Goal: Information Seeking & Learning: Learn about a topic

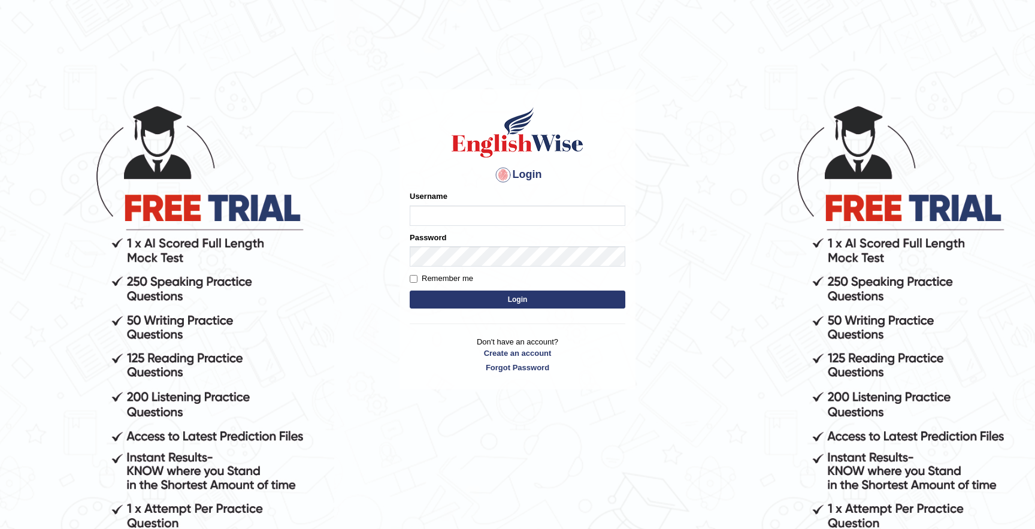
click at [509, 217] on input "Username" at bounding box center [518, 216] width 216 height 20
click at [383, 245] on body "Login Please fix the following errors: Username Password Remember me Login Don'…" at bounding box center [517, 316] width 1035 height 529
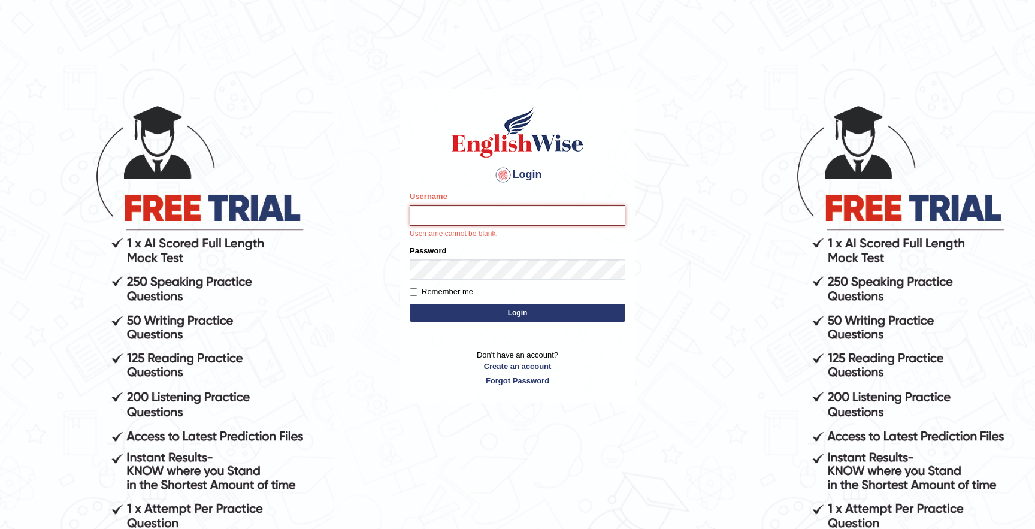
click at [485, 210] on input "Username" at bounding box center [518, 216] width 216 height 20
type input "sabinaibrahimova"
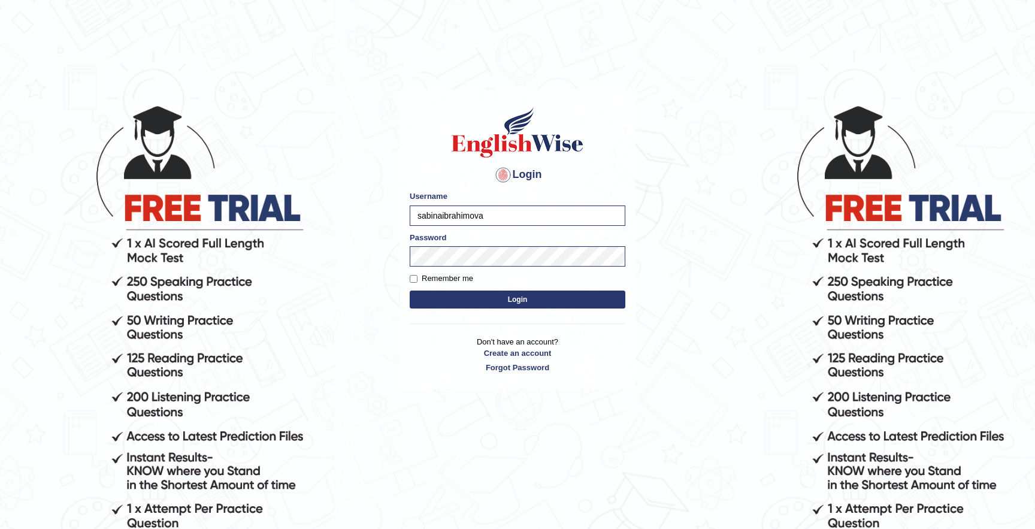
click at [413, 283] on label "Remember me" at bounding box center [442, 279] width 64 height 12
click at [413, 283] on input "Remember me" at bounding box center [414, 279] width 8 height 8
checkbox input "true"
click at [426, 306] on button "Login" at bounding box center [518, 300] width 216 height 18
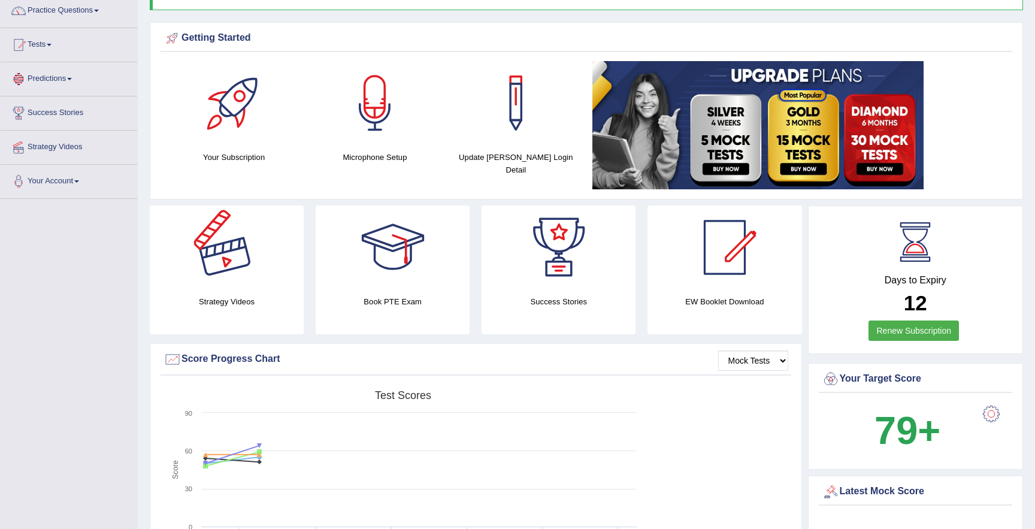
scroll to position [91, 0]
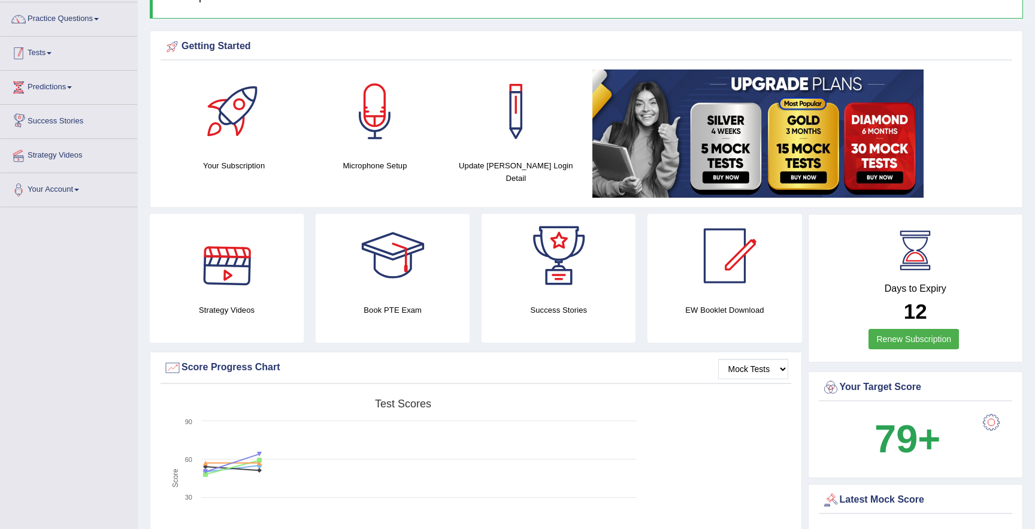
click at [41, 56] on link "Tests" at bounding box center [69, 52] width 137 height 30
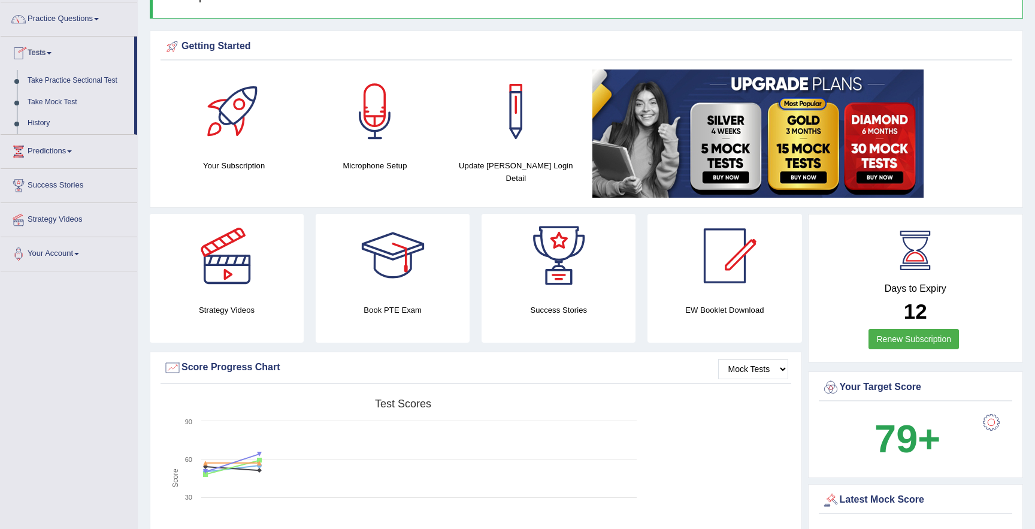
click at [41, 54] on link "Tests" at bounding box center [68, 52] width 134 height 30
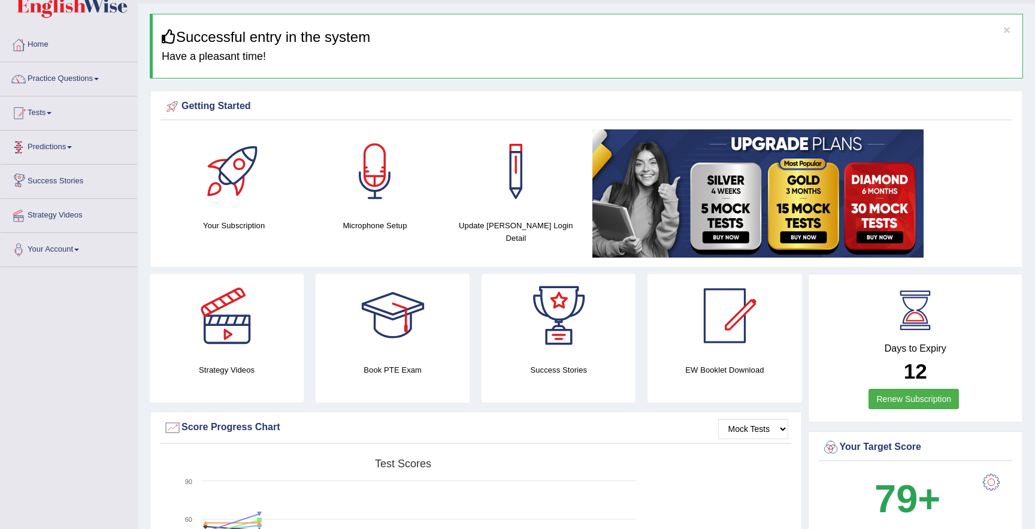
scroll to position [0, 0]
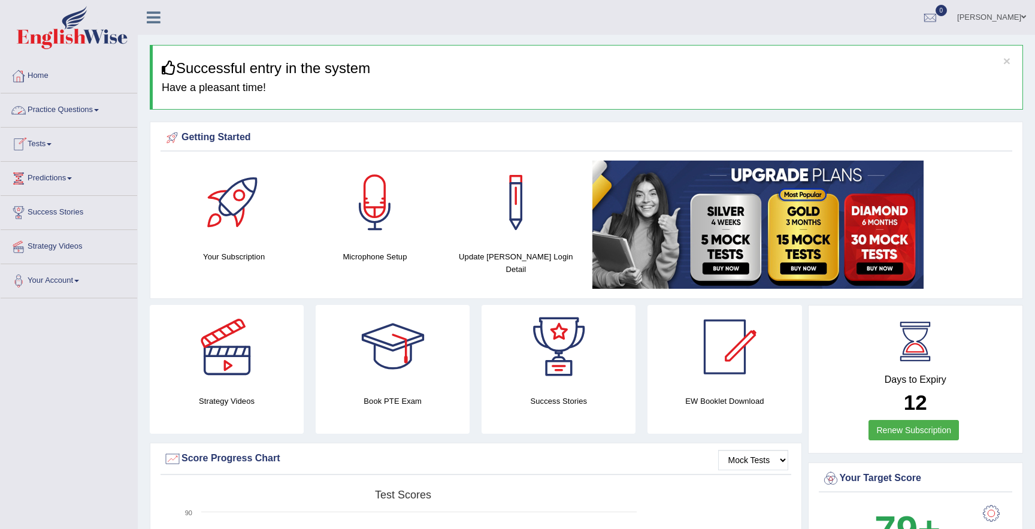
click at [62, 111] on link "Practice Questions" at bounding box center [69, 108] width 137 height 30
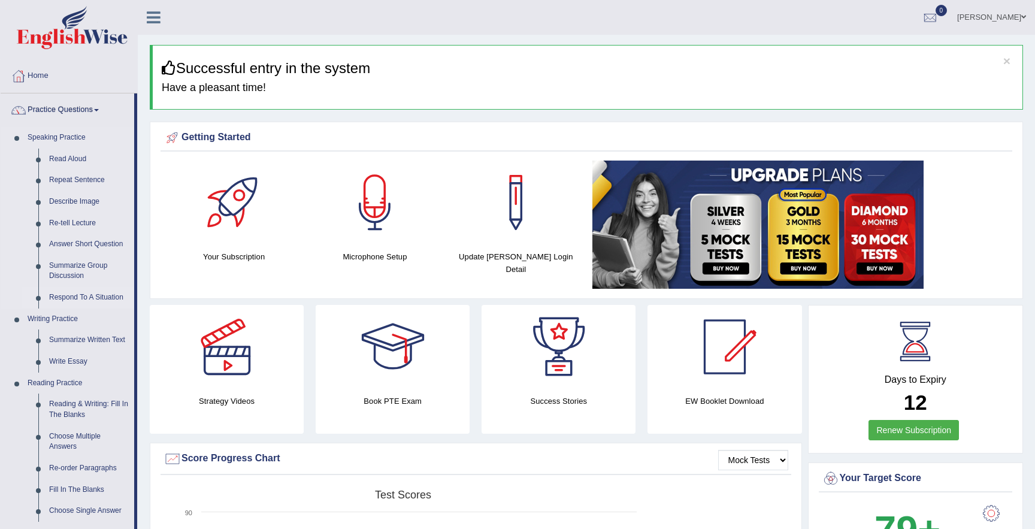
click at [65, 297] on link "Respond To A Situation" at bounding box center [89, 298] width 90 height 22
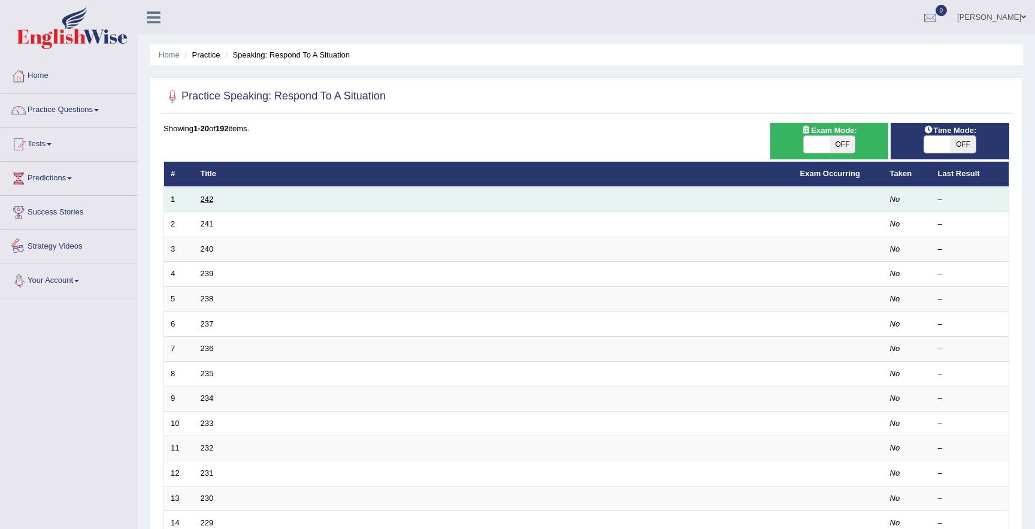
click at [204, 201] on link "242" at bounding box center [207, 199] width 13 height 9
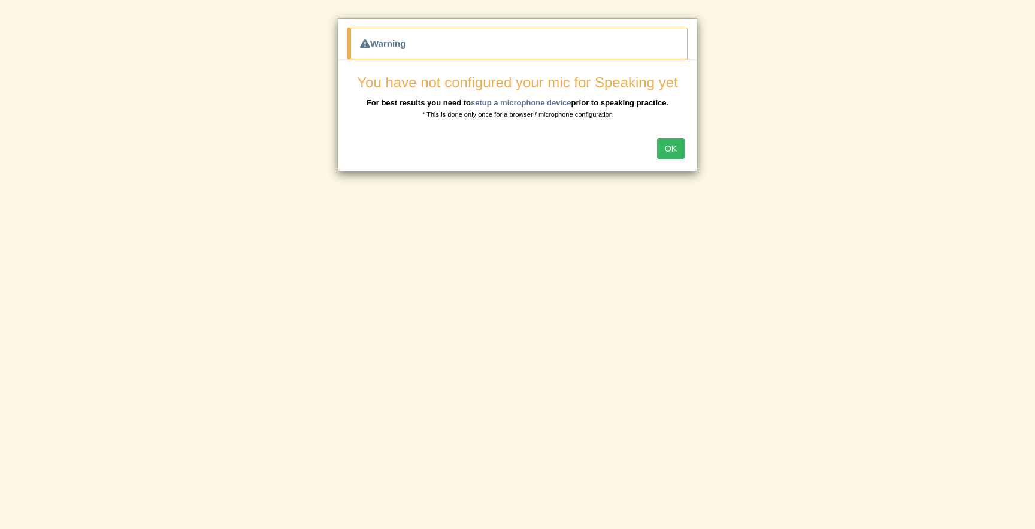
click at [678, 153] on button "OK" at bounding box center [671, 148] width 28 height 20
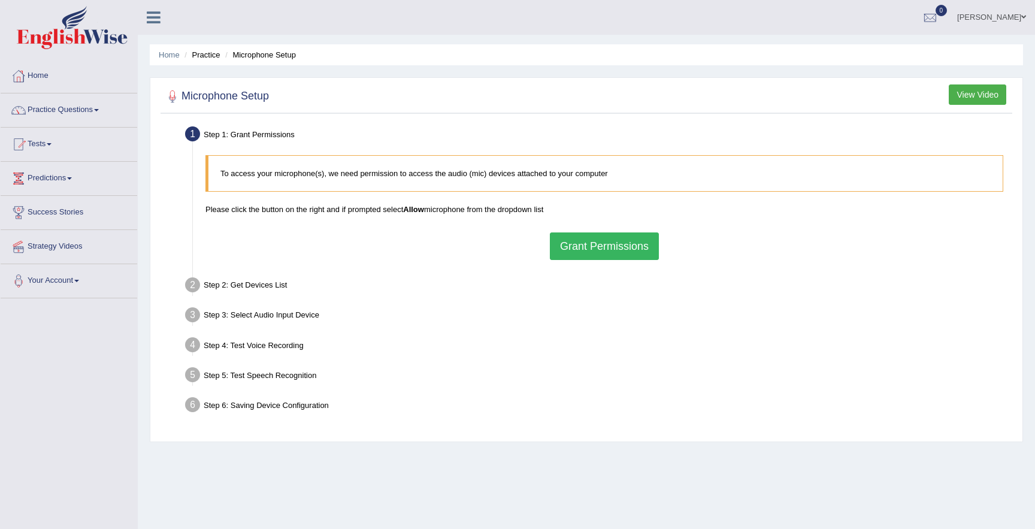
click at [574, 244] on button "Grant Permissions" at bounding box center [604, 246] width 109 height 28
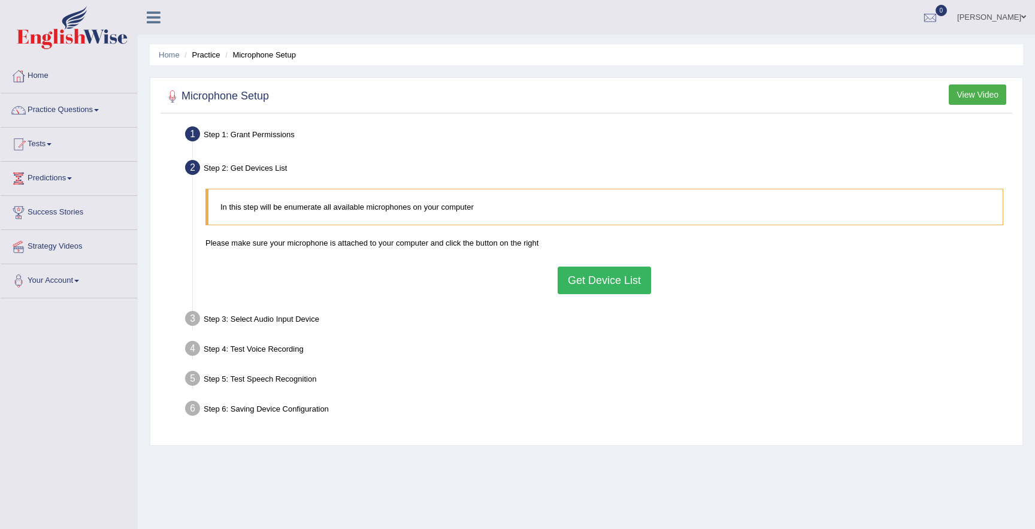
click at [573, 273] on button "Get Device List" at bounding box center [604, 281] width 93 height 28
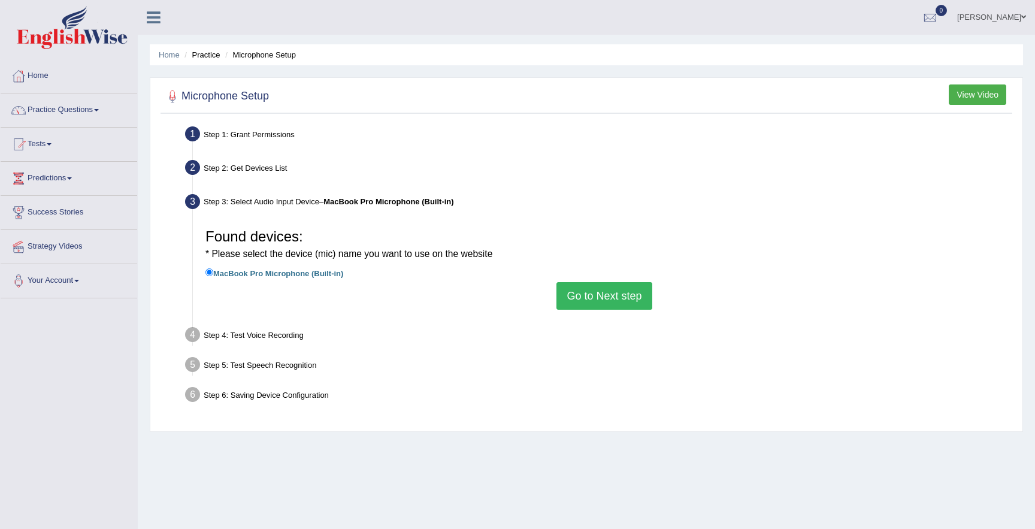
click at [578, 291] on button "Go to Next step" at bounding box center [604, 296] width 95 height 28
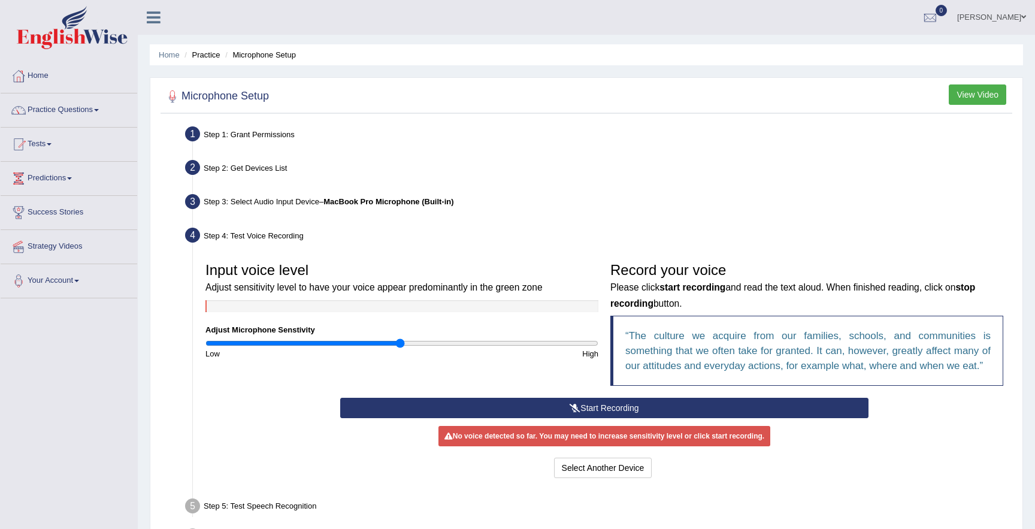
click at [542, 406] on button "Start Recording" at bounding box center [604, 408] width 528 height 20
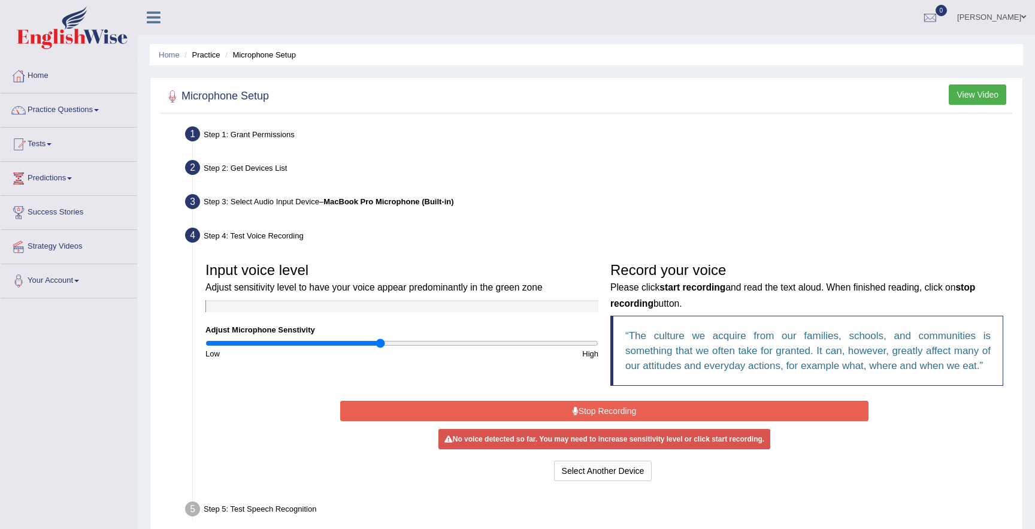
drag, startPoint x: 400, startPoint y: 342, endPoint x: 379, endPoint y: 337, distance: 20.9
type input "0.9"
click at [379, 339] on input "range" at bounding box center [402, 344] width 393 height 10
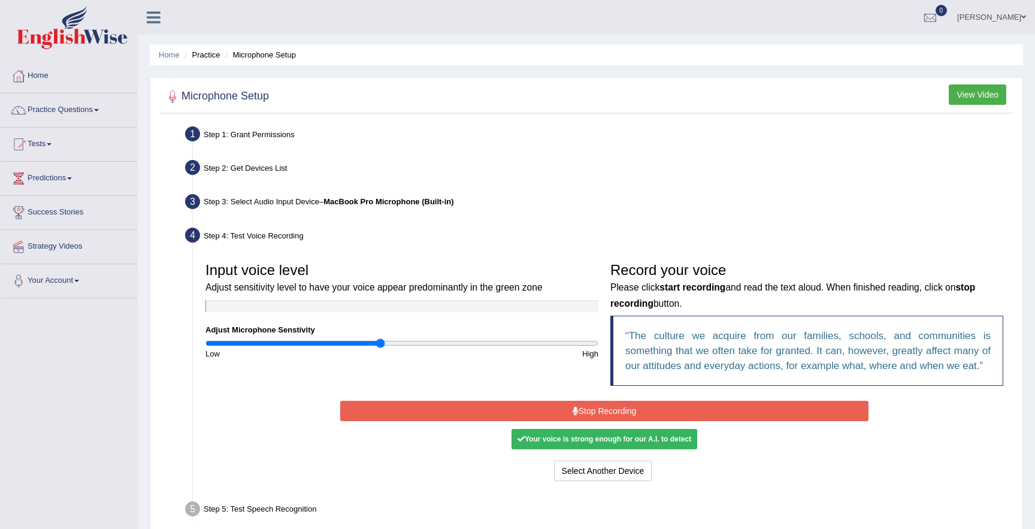
click at [593, 409] on button "Stop Recording" at bounding box center [604, 411] width 528 height 20
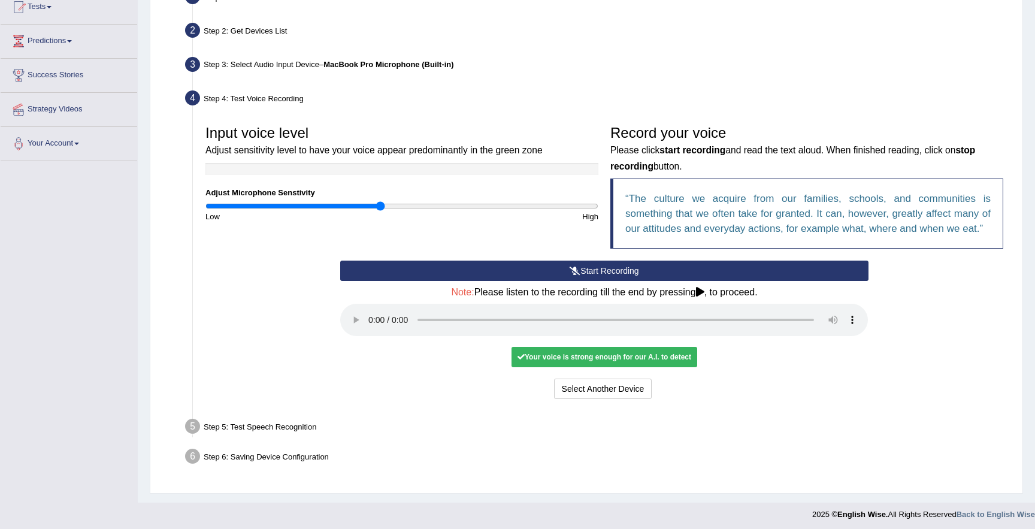
scroll to position [141, 0]
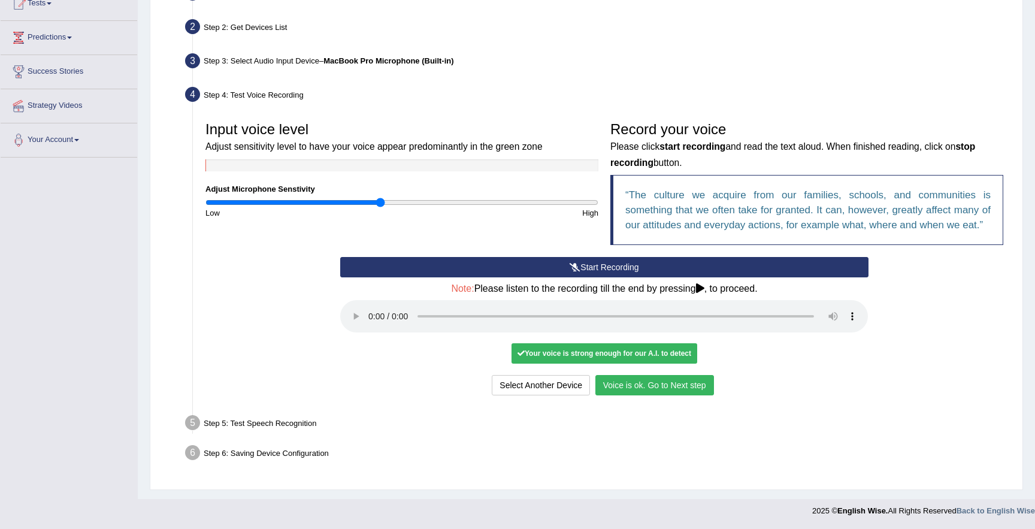
click at [656, 384] on button "Voice is ok. Go to Next step" at bounding box center [655, 385] width 119 height 20
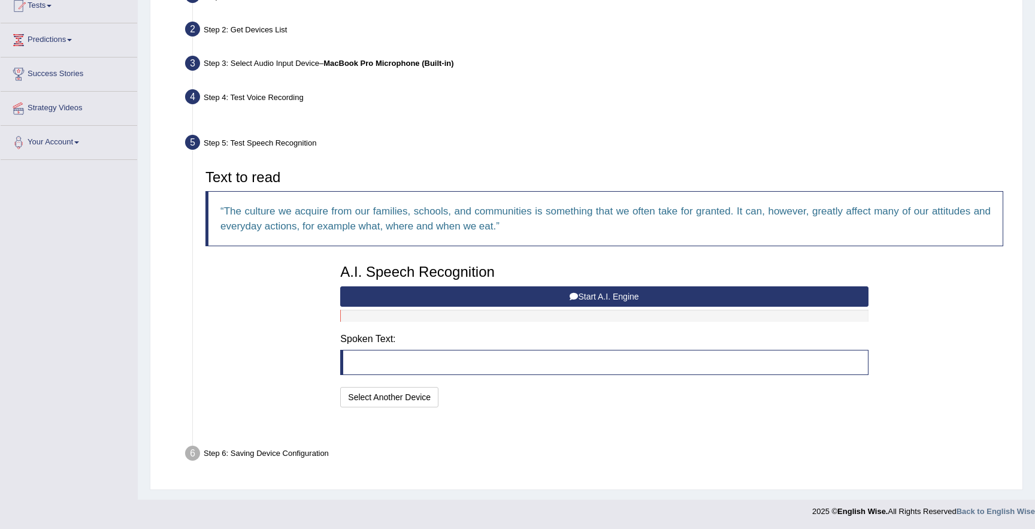
scroll to position [109, 0]
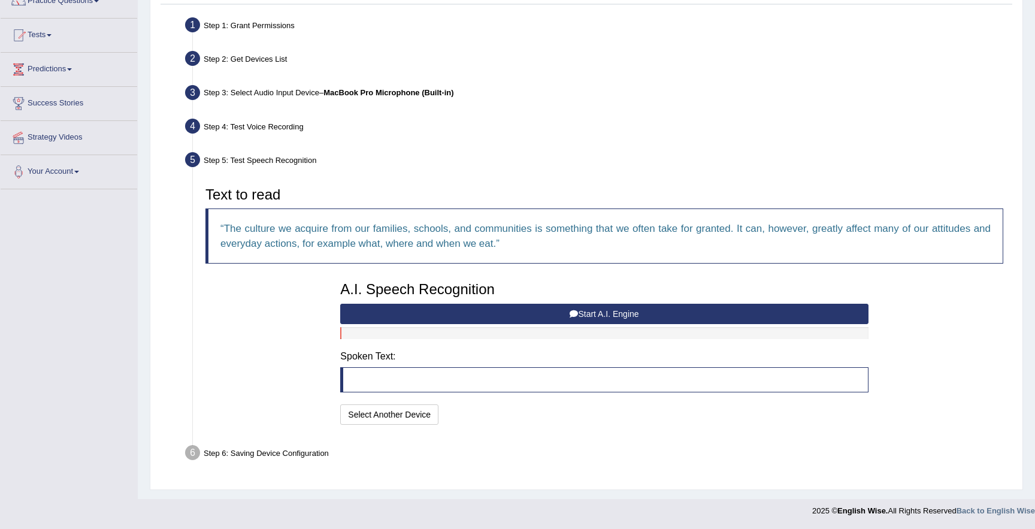
click at [521, 315] on button "Start A.I. Engine" at bounding box center [604, 314] width 528 height 20
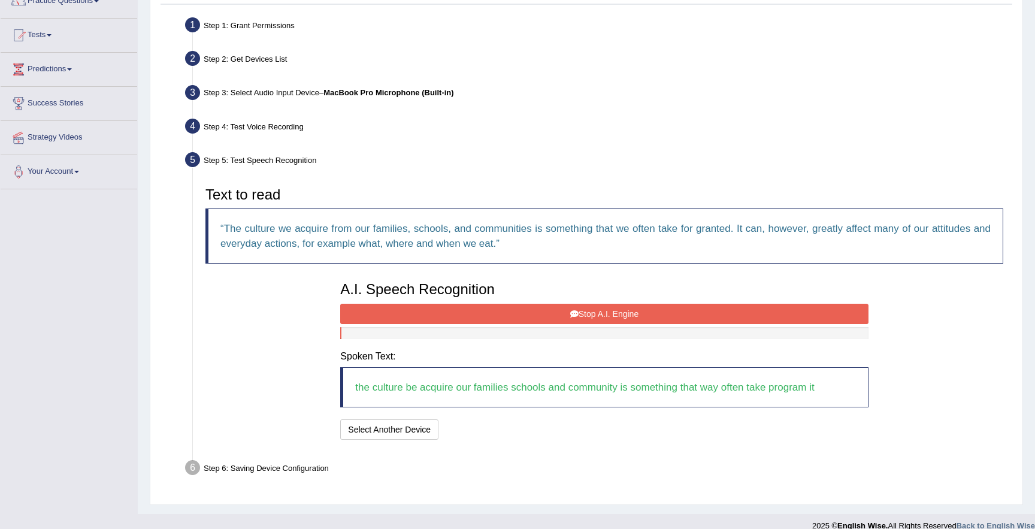
click at [533, 306] on button "Stop A.I. Engine" at bounding box center [604, 314] width 528 height 20
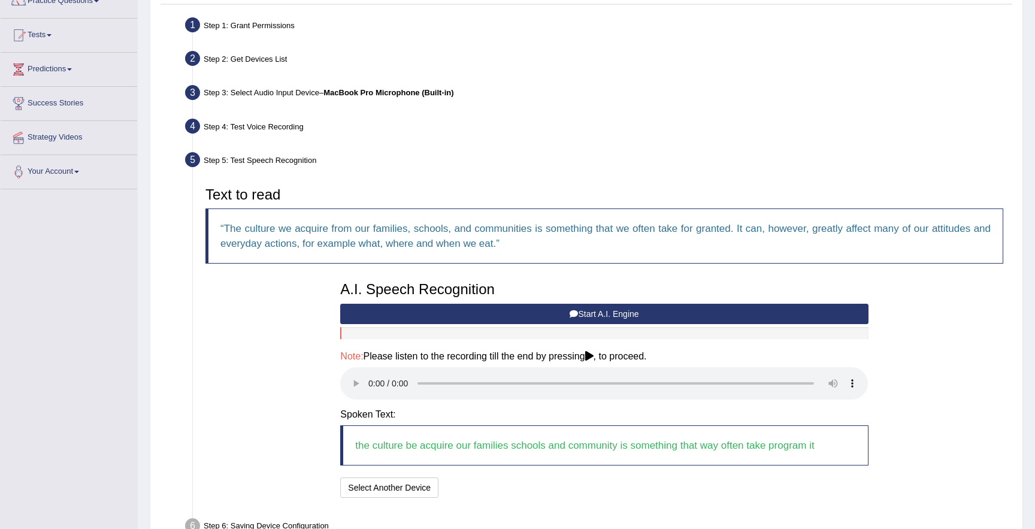
click at [552, 313] on button "Start A.I. Engine" at bounding box center [604, 314] width 528 height 20
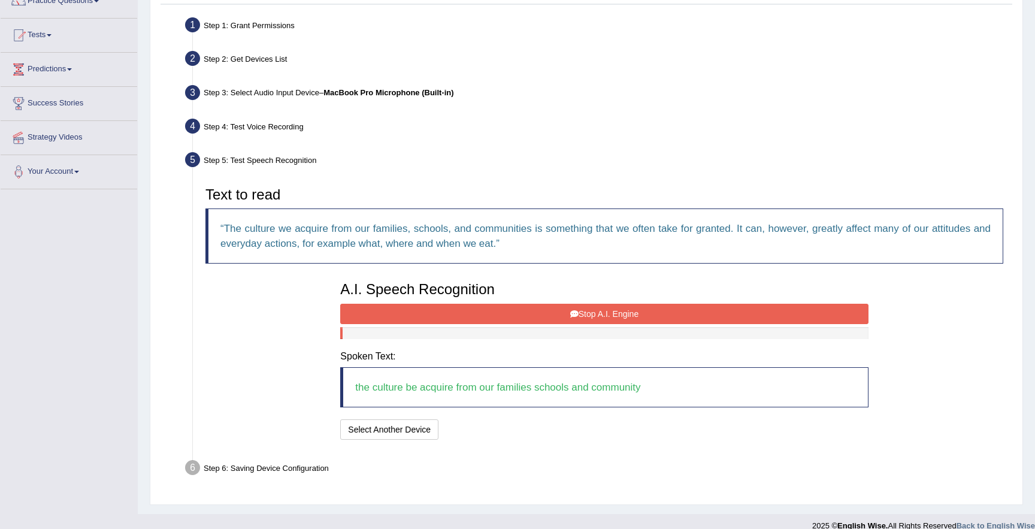
click at [508, 306] on button "Stop A.I. Engine" at bounding box center [604, 314] width 528 height 20
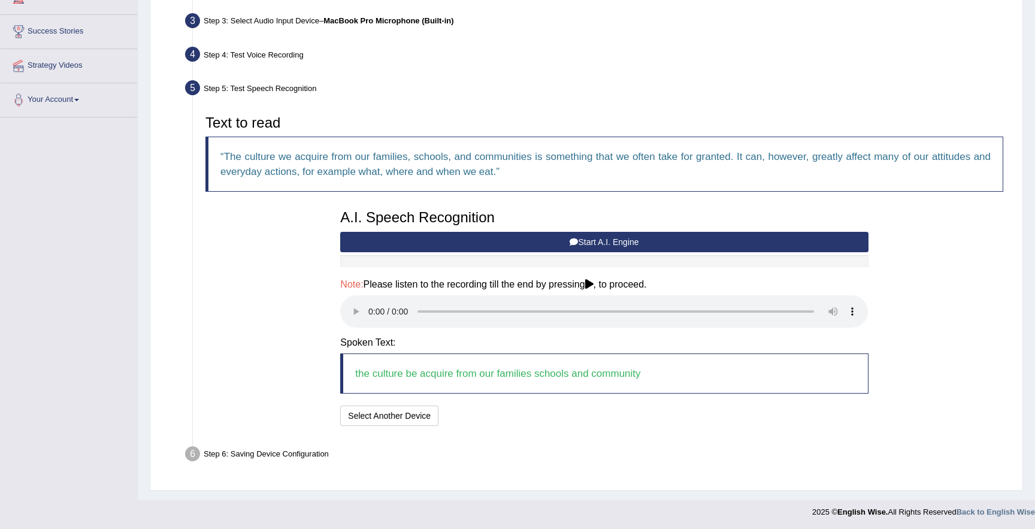
scroll to position [182, 0]
click at [557, 413] on button "Speech is ok. Go to Last step" at bounding box center [506, 415] width 125 height 20
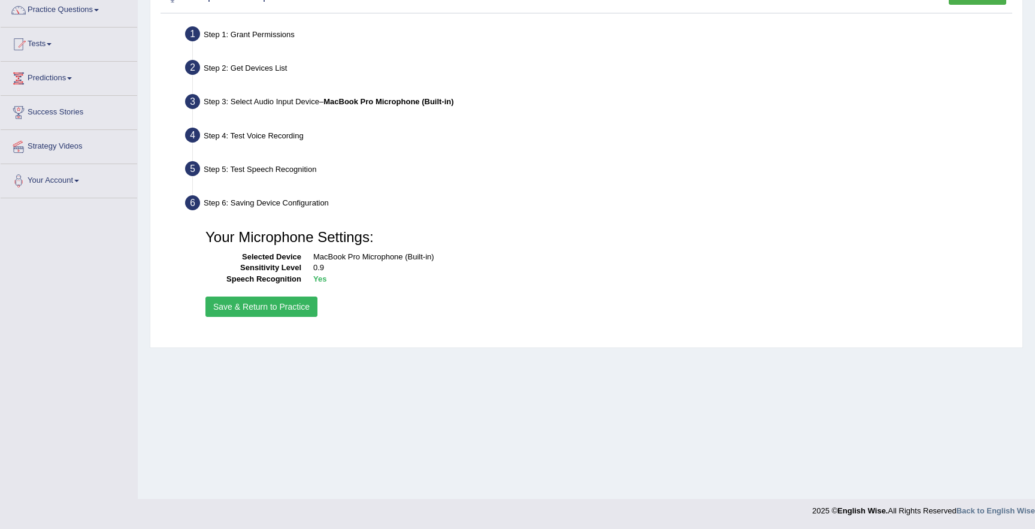
click at [295, 307] on button "Save & Return to Practice" at bounding box center [262, 307] width 112 height 20
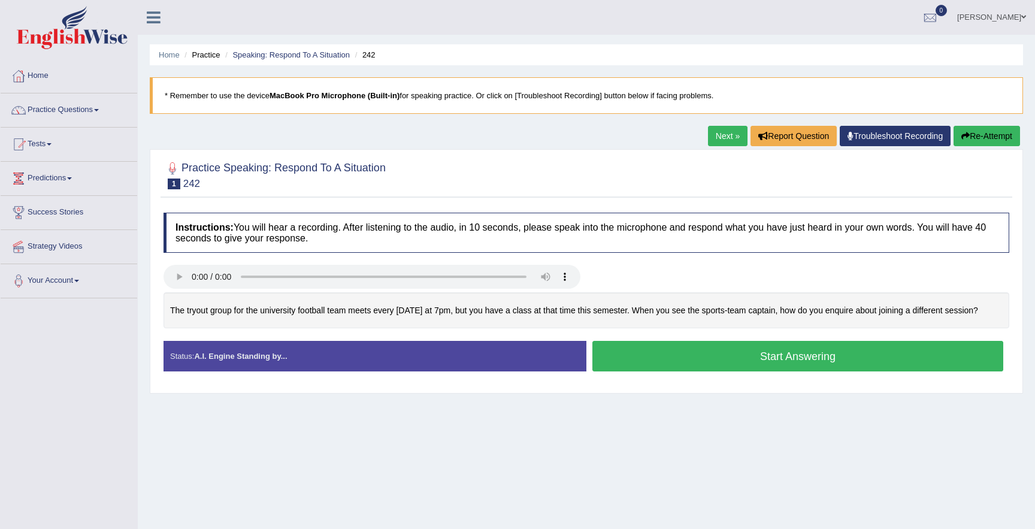
click at [697, 363] on button "Start Answering" at bounding box center [798, 356] width 411 height 31
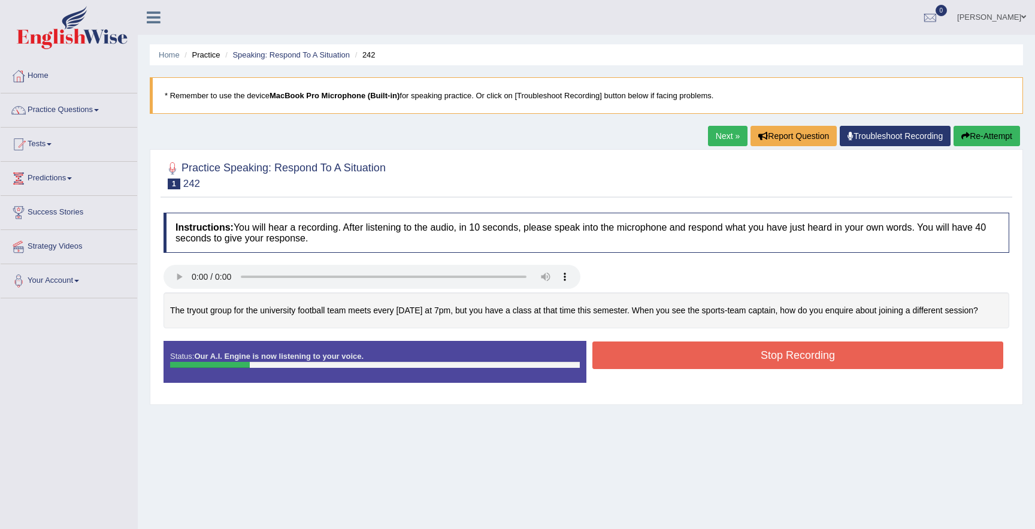
click at [675, 363] on button "Stop Recording" at bounding box center [798, 356] width 411 height 28
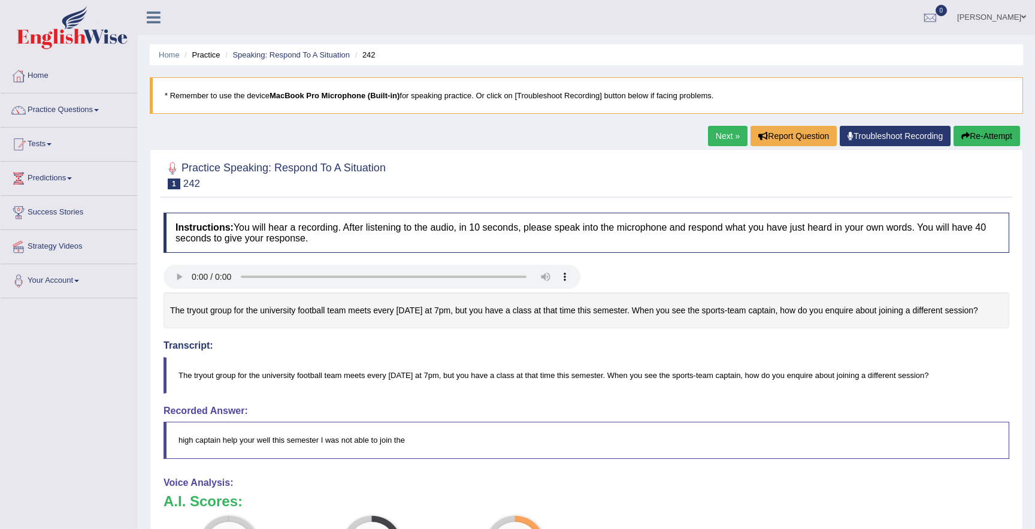
click at [974, 135] on button "Re-Attempt" at bounding box center [987, 136] width 67 height 20
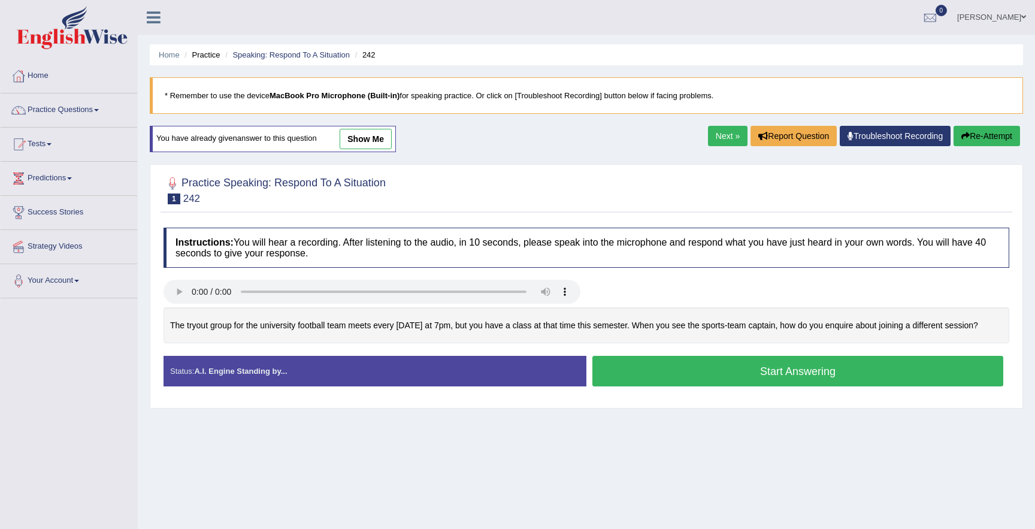
click at [642, 380] on button "Start Answering" at bounding box center [798, 371] width 411 height 31
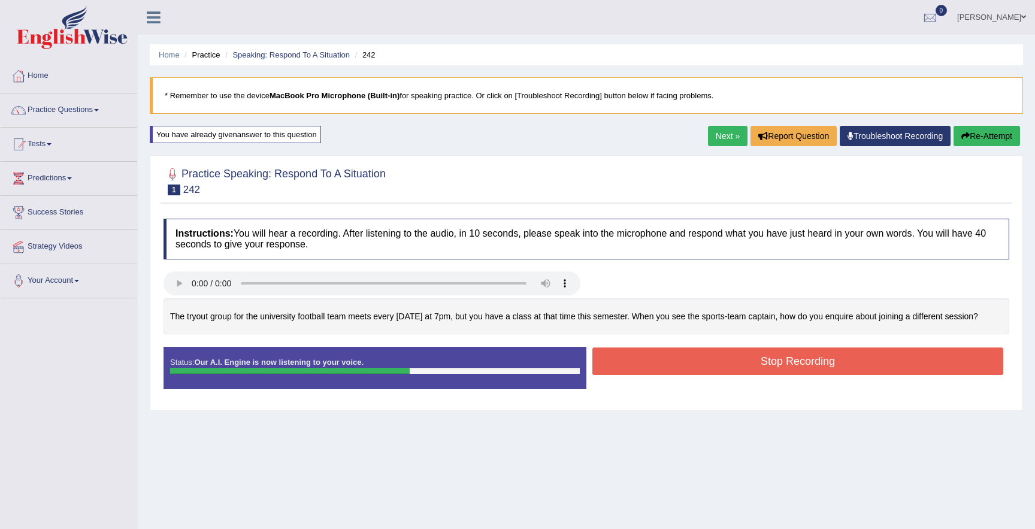
click at [996, 135] on button "Re-Attempt" at bounding box center [987, 136] width 67 height 20
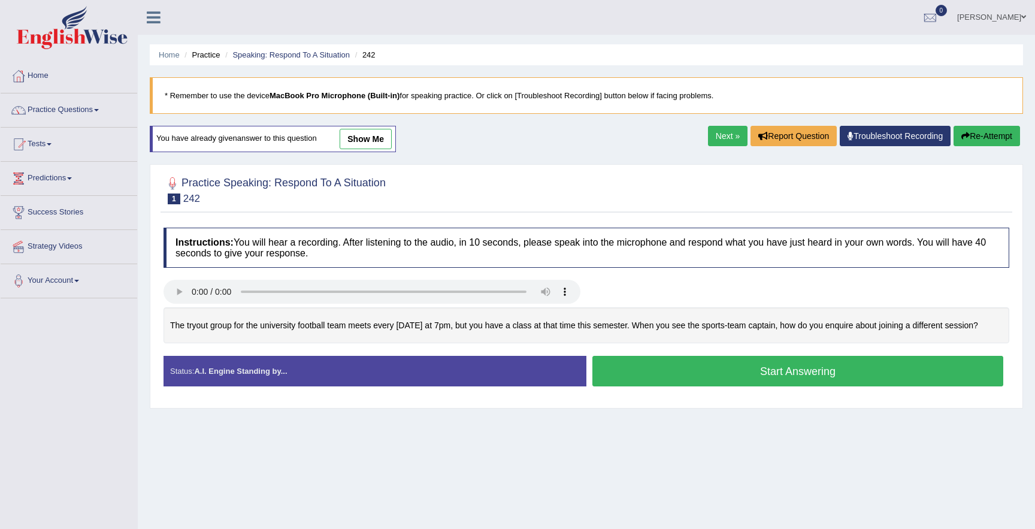
click at [625, 383] on button "Start Answering" at bounding box center [798, 371] width 411 height 31
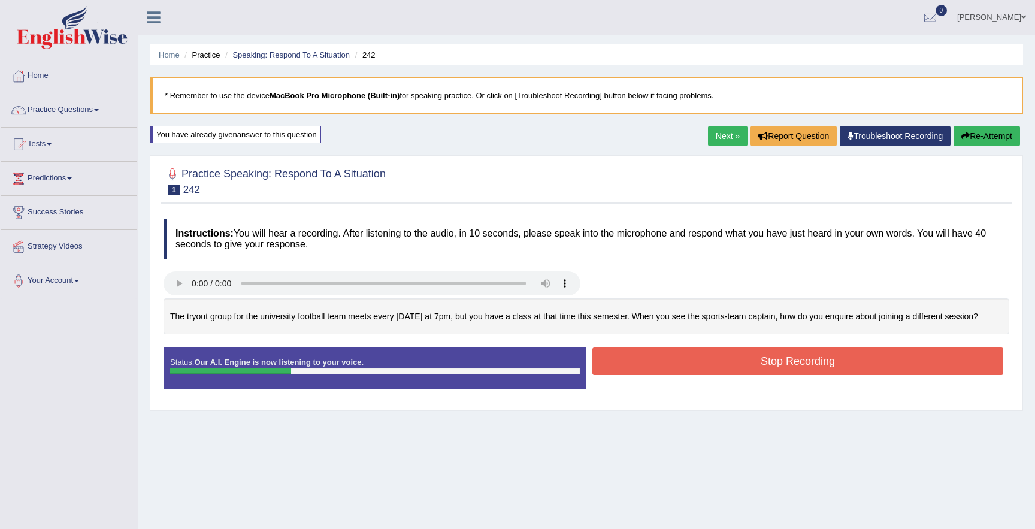
click at [968, 135] on button "Re-Attempt" at bounding box center [987, 136] width 67 height 20
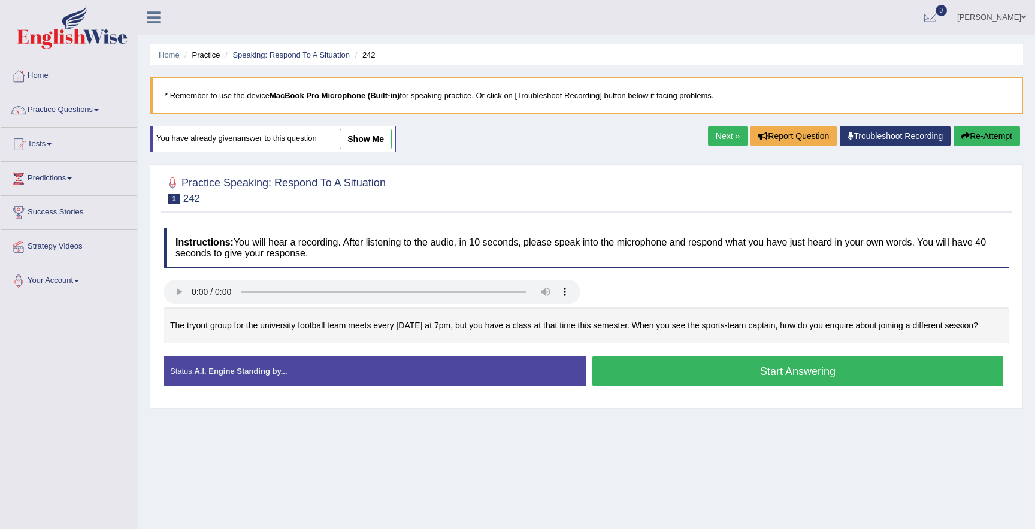
click at [657, 386] on button "Start Answering" at bounding box center [798, 371] width 411 height 31
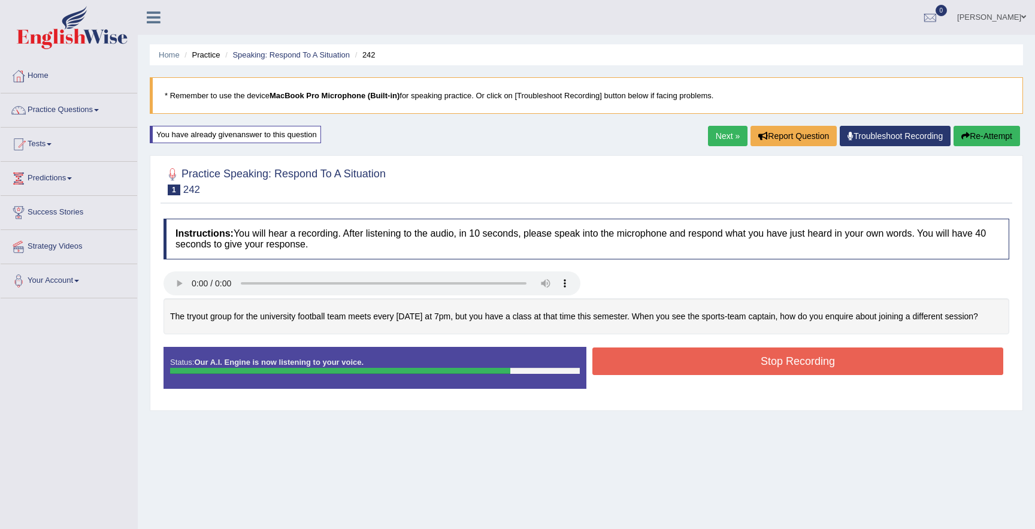
click at [657, 375] on button "Stop Recording" at bounding box center [798, 362] width 411 height 28
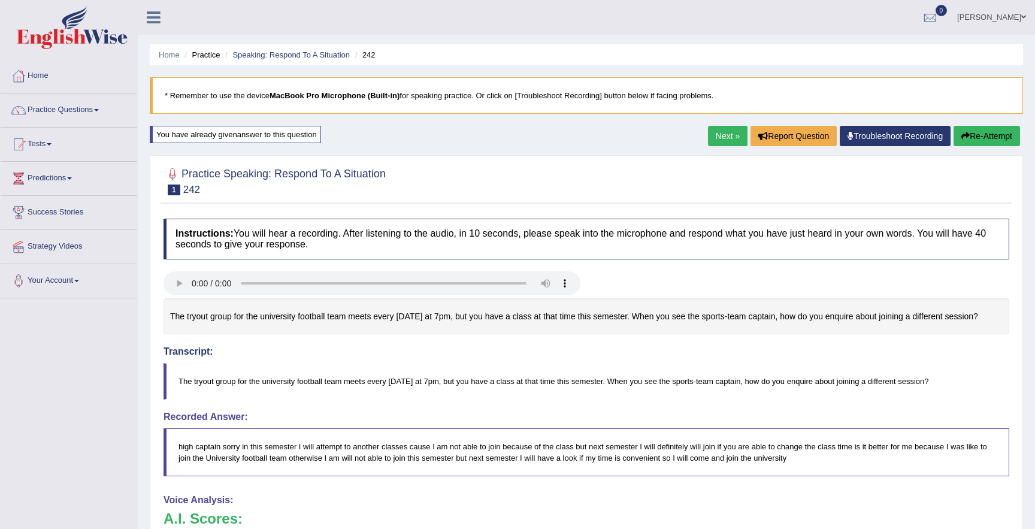
click at [730, 142] on link "Next »" at bounding box center [728, 136] width 40 height 20
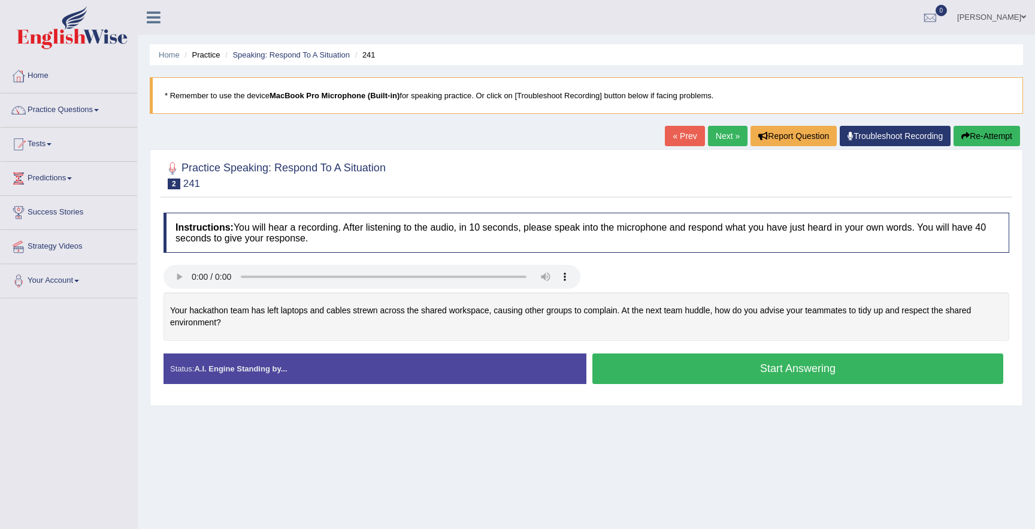
click at [819, 373] on button "Start Answering" at bounding box center [798, 369] width 411 height 31
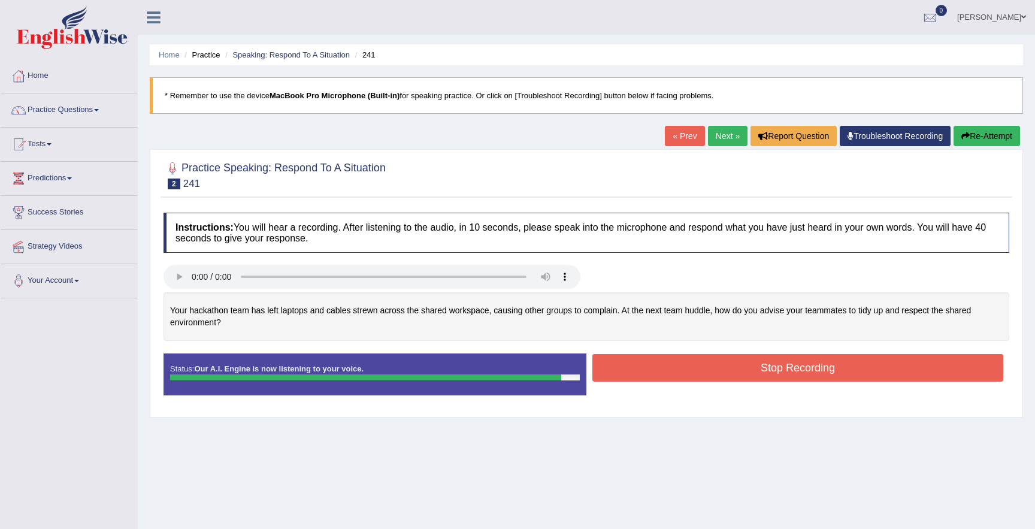
click at [819, 373] on button "Stop Recording" at bounding box center [798, 368] width 411 height 28
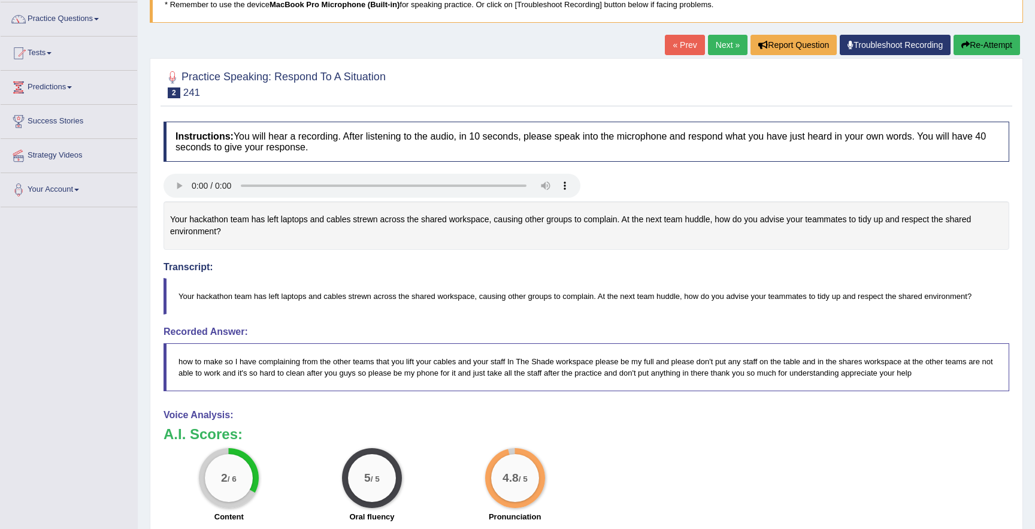
scroll to position [86, 0]
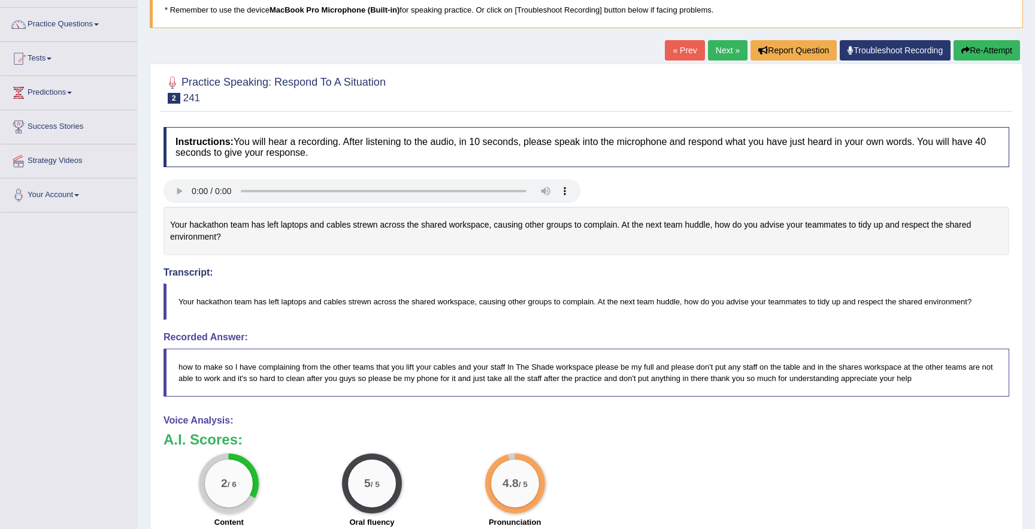
click at [977, 51] on button "Re-Attempt" at bounding box center [987, 50] width 67 height 20
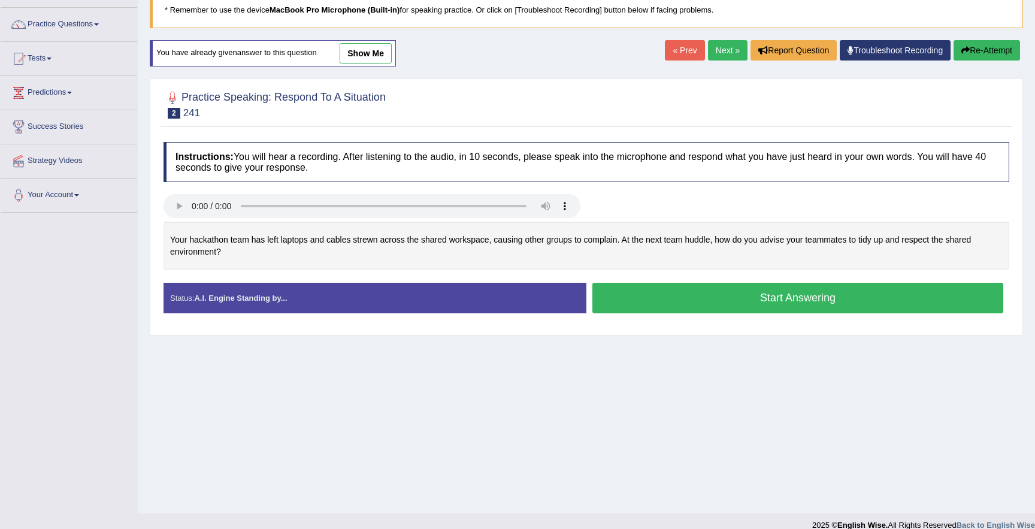
click at [769, 300] on button "Start Answering" at bounding box center [798, 298] width 411 height 31
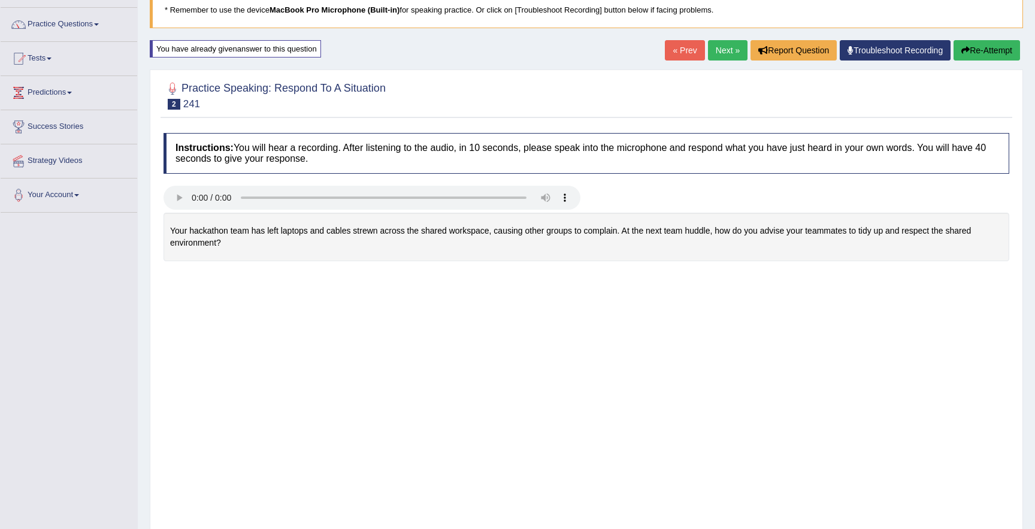
click at [769, 300] on body "Toggle navigation Home Practice Questions Speaking Practice Read Aloud Repeat S…" at bounding box center [517, 178] width 1035 height 529
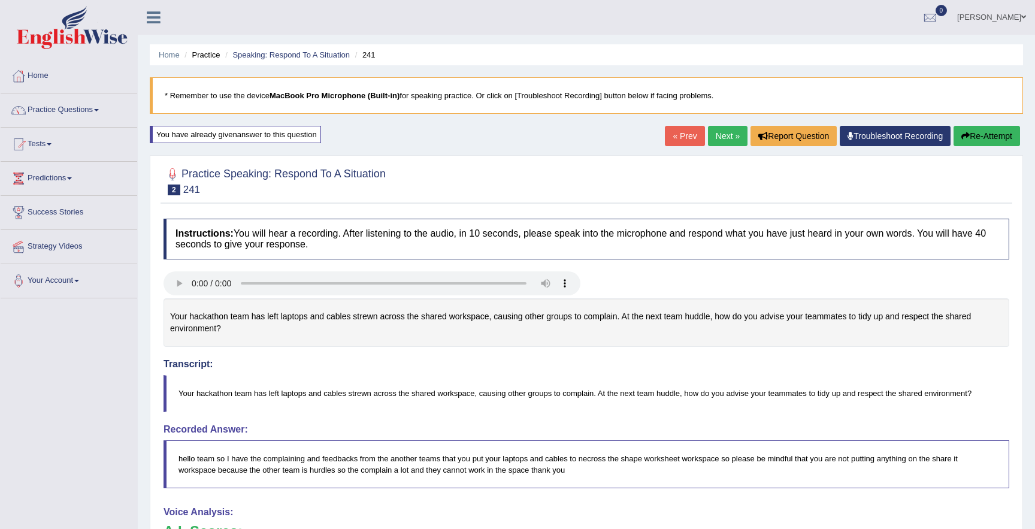
click at [967, 137] on button "Re-Attempt" at bounding box center [987, 136] width 67 height 20
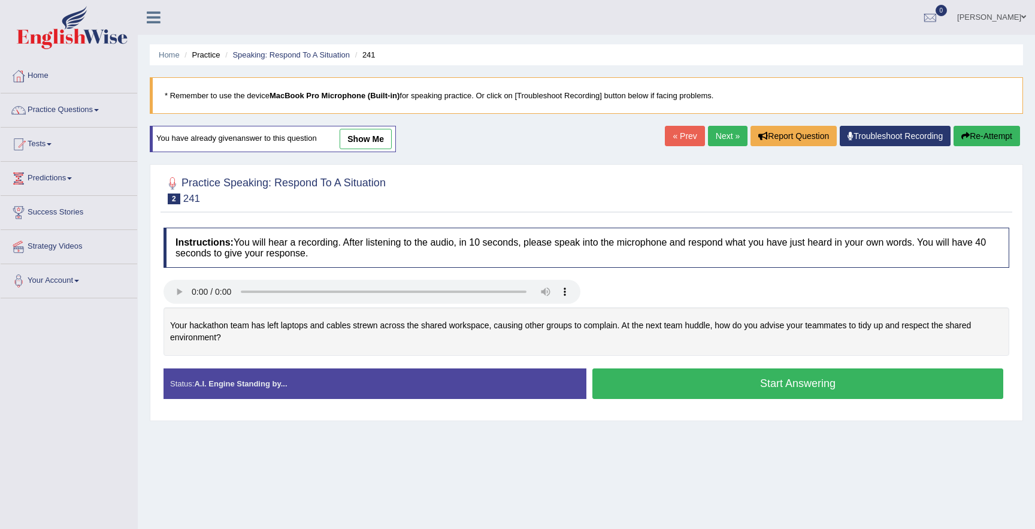
click at [626, 388] on button "Start Answering" at bounding box center [798, 384] width 411 height 31
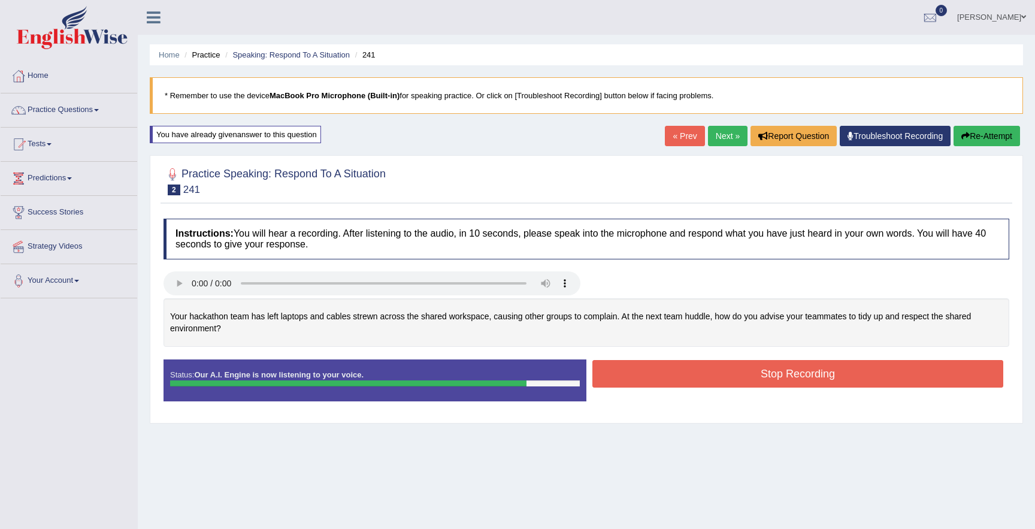
click at [629, 381] on button "Stop Recording" at bounding box center [798, 374] width 411 height 28
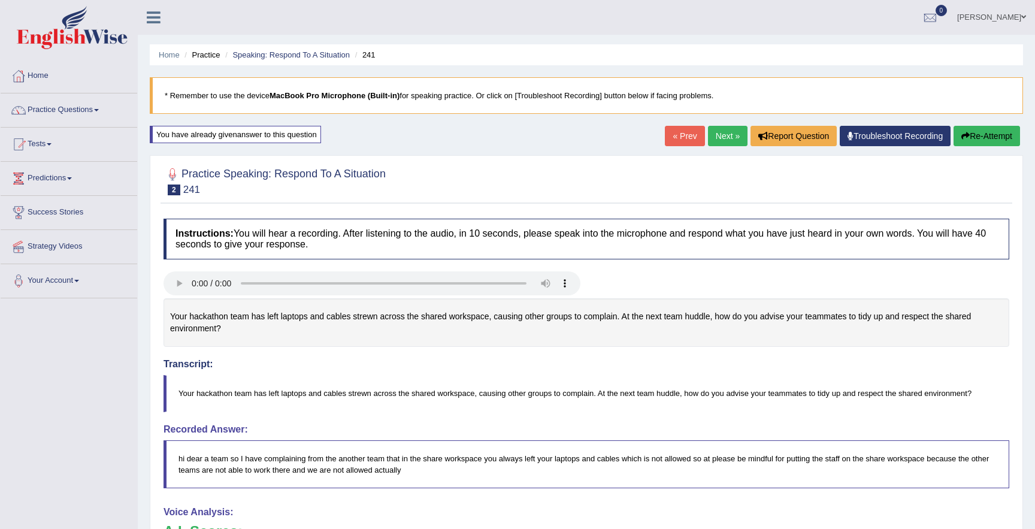
click at [970, 137] on button "Re-Attempt" at bounding box center [987, 136] width 67 height 20
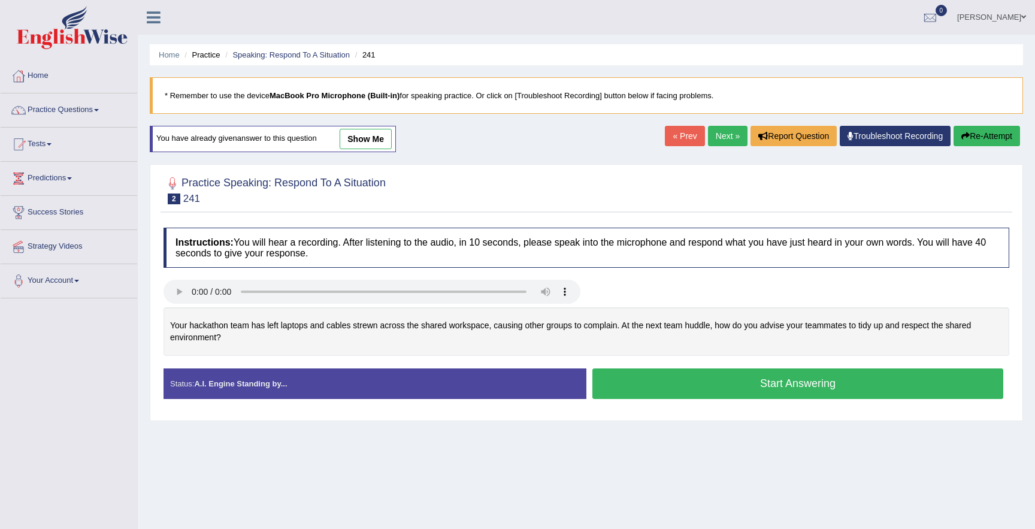
click at [620, 383] on button "Start Answering" at bounding box center [798, 384] width 411 height 31
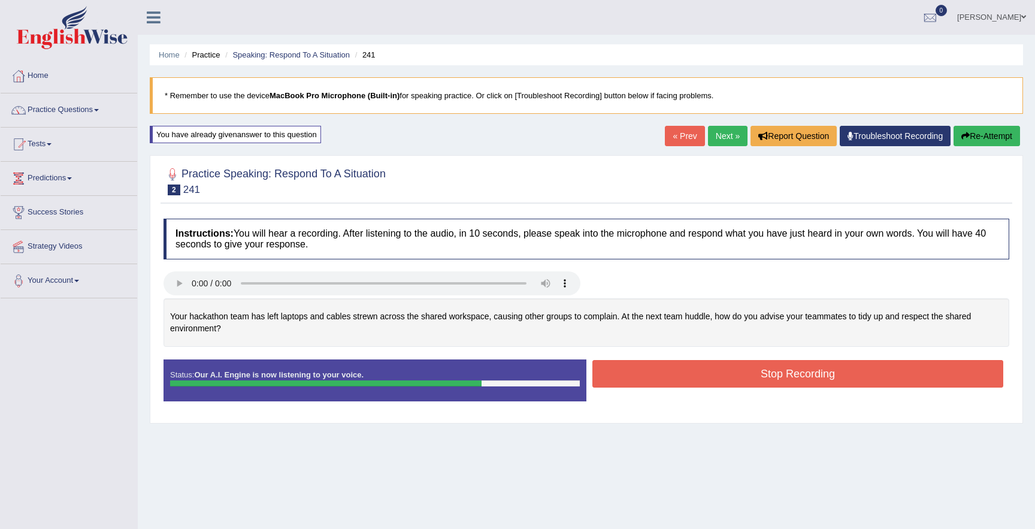
click at [622, 383] on button "Stop Recording" at bounding box center [798, 374] width 411 height 28
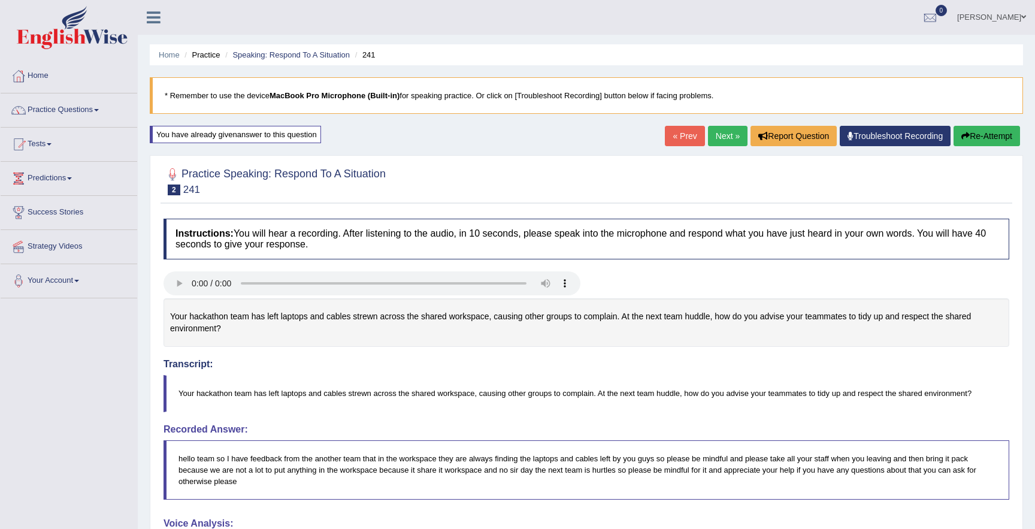
click at [719, 141] on link "Next »" at bounding box center [728, 136] width 40 height 20
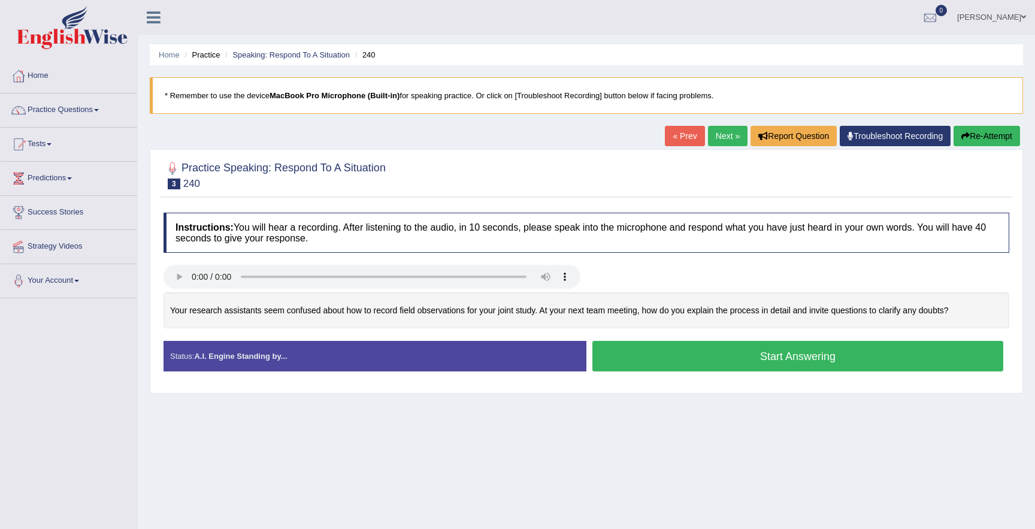
drag, startPoint x: 167, startPoint y: 310, endPoint x: 499, endPoint y: 315, distance: 332.0
click at [496, 316] on div "Your research assistants seem confused about how to record field observations f…" at bounding box center [587, 310] width 846 height 37
click at [634, 348] on button "Start Answering" at bounding box center [798, 356] width 411 height 31
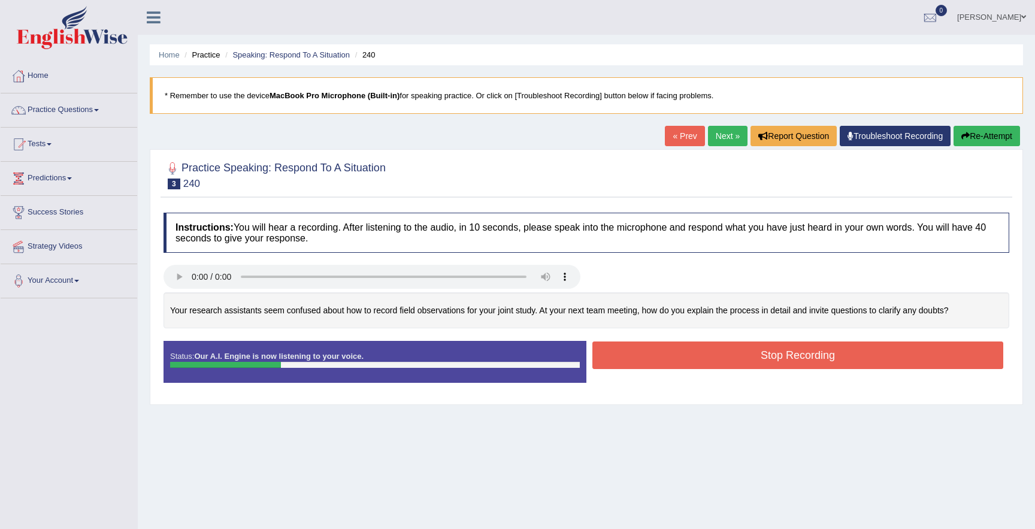
click at [990, 134] on button "Re-Attempt" at bounding box center [987, 136] width 67 height 20
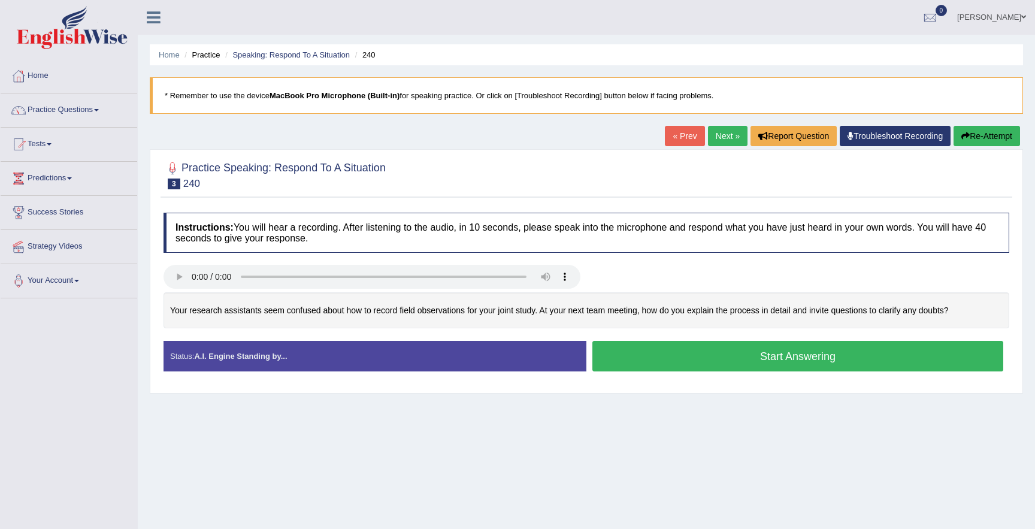
click at [718, 364] on button "Start Answering" at bounding box center [798, 356] width 411 height 31
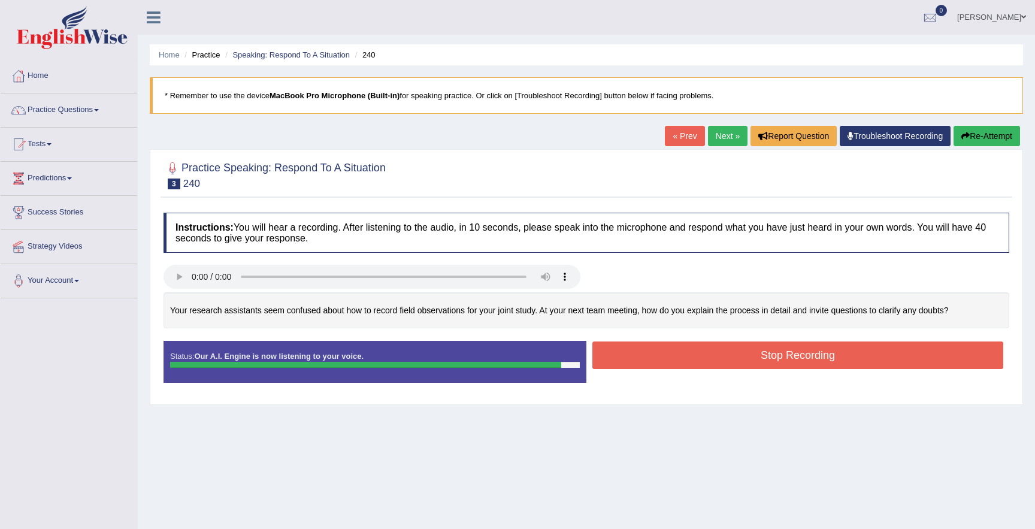
click at [718, 367] on button "Stop Recording" at bounding box center [798, 356] width 411 height 28
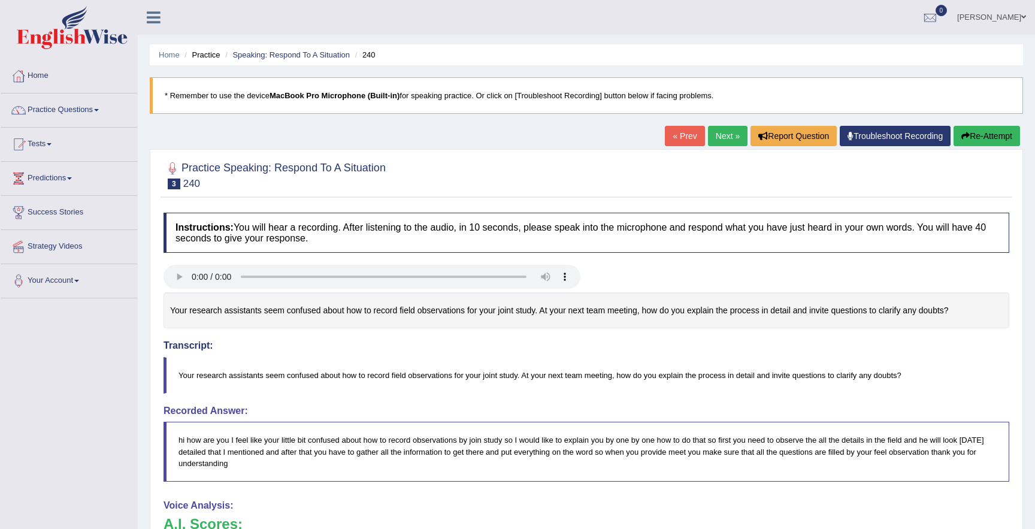
click at [708, 138] on link "Next »" at bounding box center [728, 136] width 40 height 20
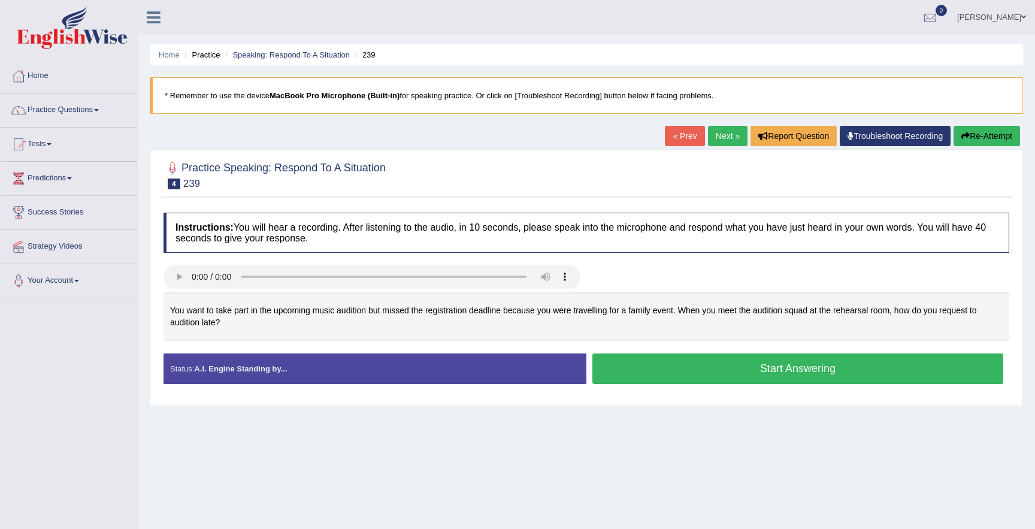
click at [633, 367] on button "Start Answering" at bounding box center [798, 369] width 411 height 31
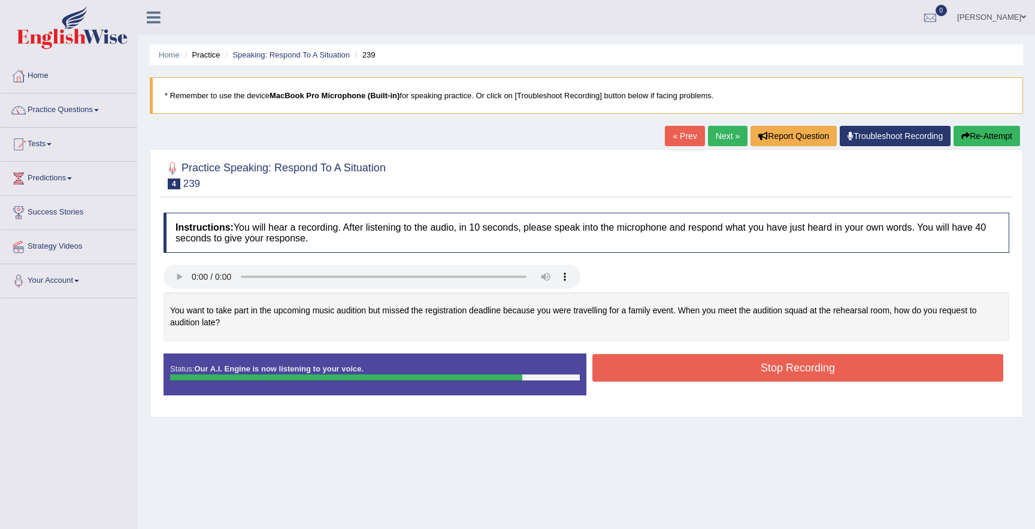
click at [633, 367] on button "Stop Recording" at bounding box center [798, 368] width 411 height 28
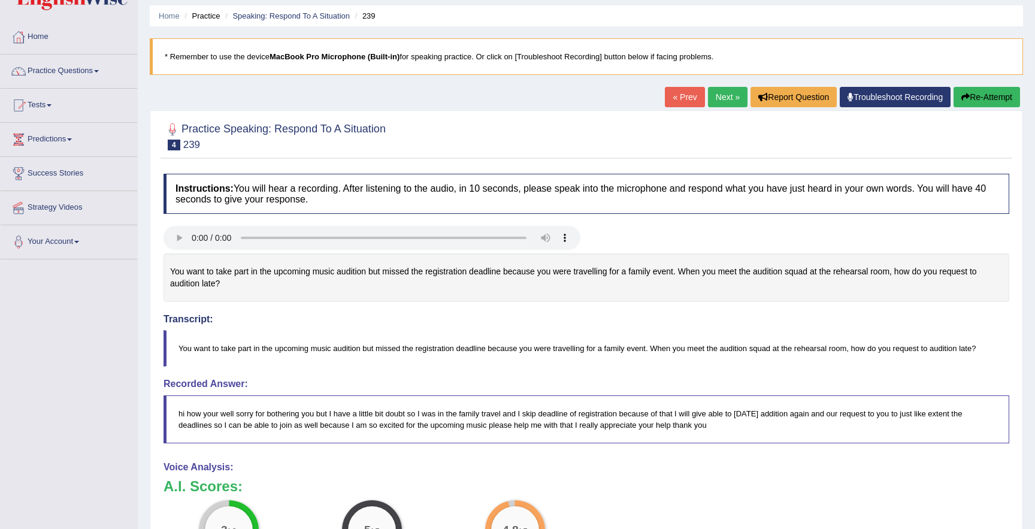
scroll to position [34, 0]
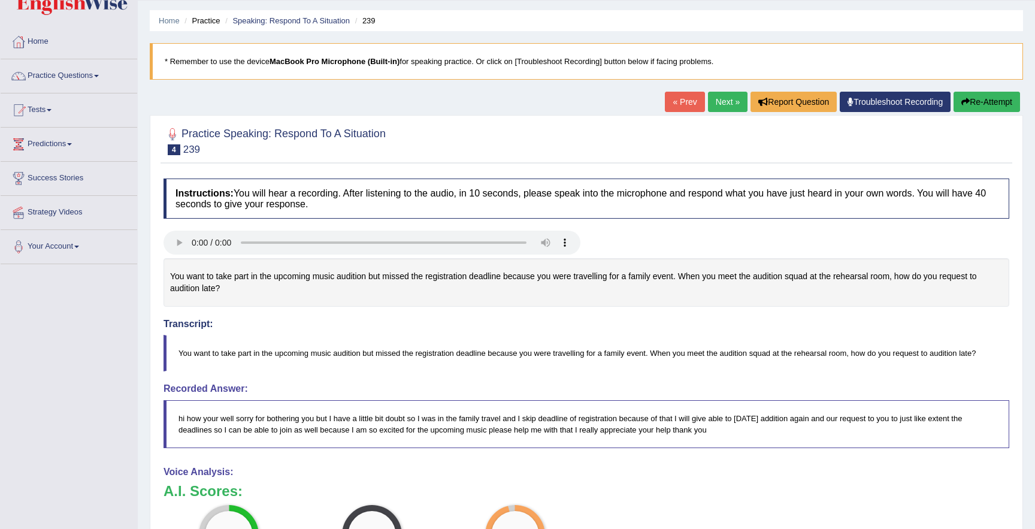
click at [719, 110] on link "Next »" at bounding box center [728, 102] width 40 height 20
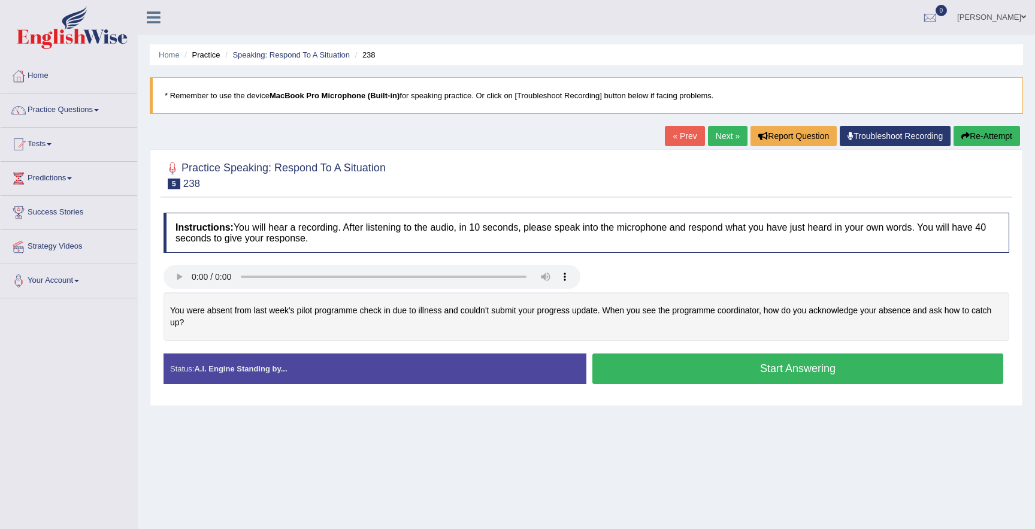
click at [636, 364] on button "Start Answering" at bounding box center [798, 369] width 411 height 31
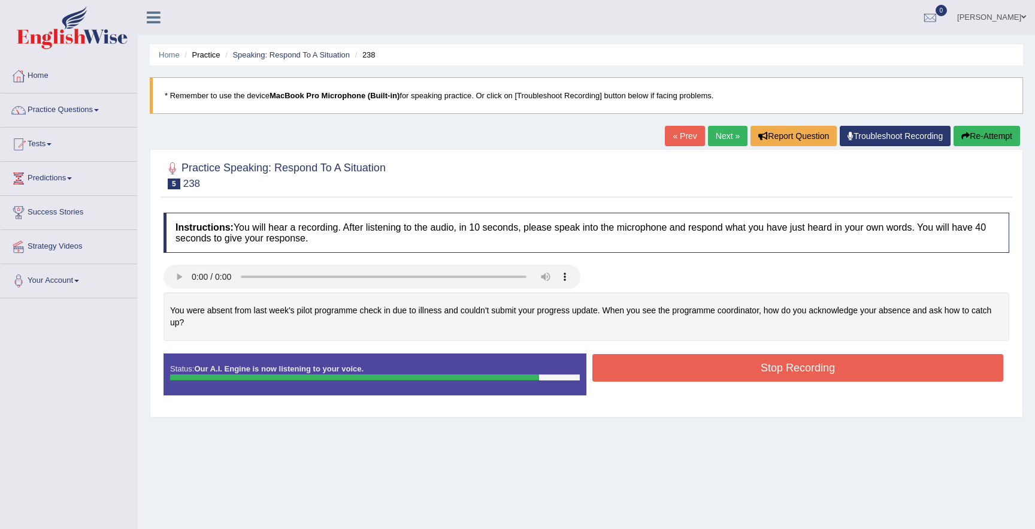
click at [632, 360] on button "Stop Recording" at bounding box center [798, 368] width 411 height 28
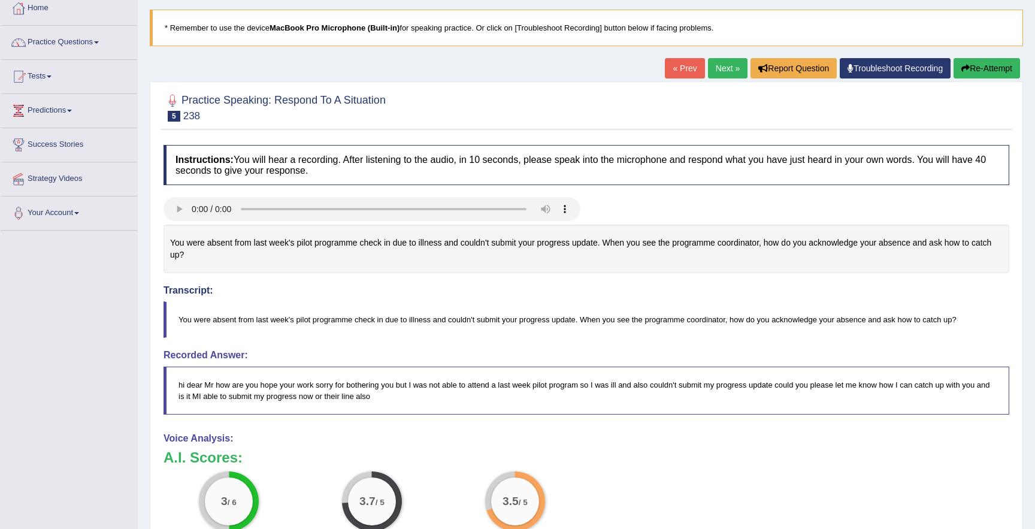
scroll to position [61, 0]
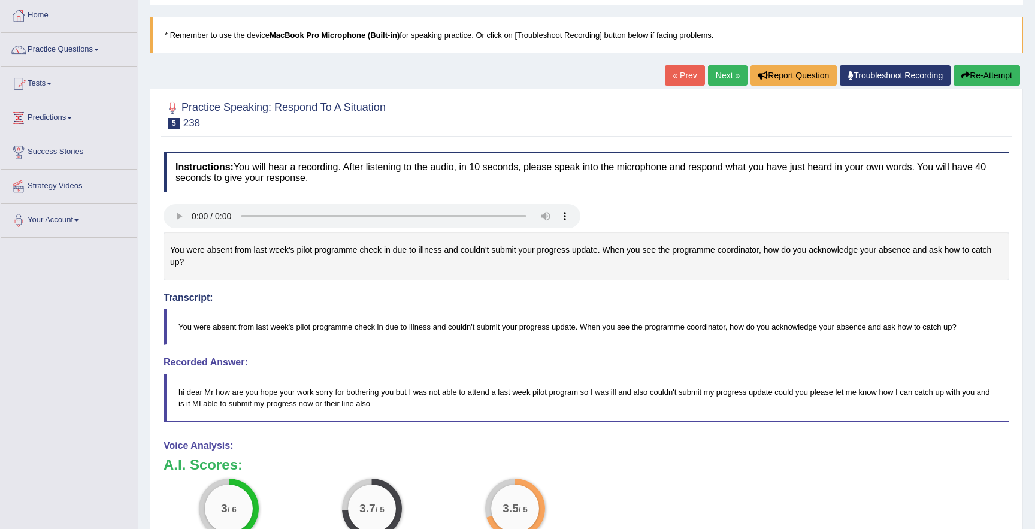
click at [971, 77] on button "Re-Attempt" at bounding box center [987, 75] width 67 height 20
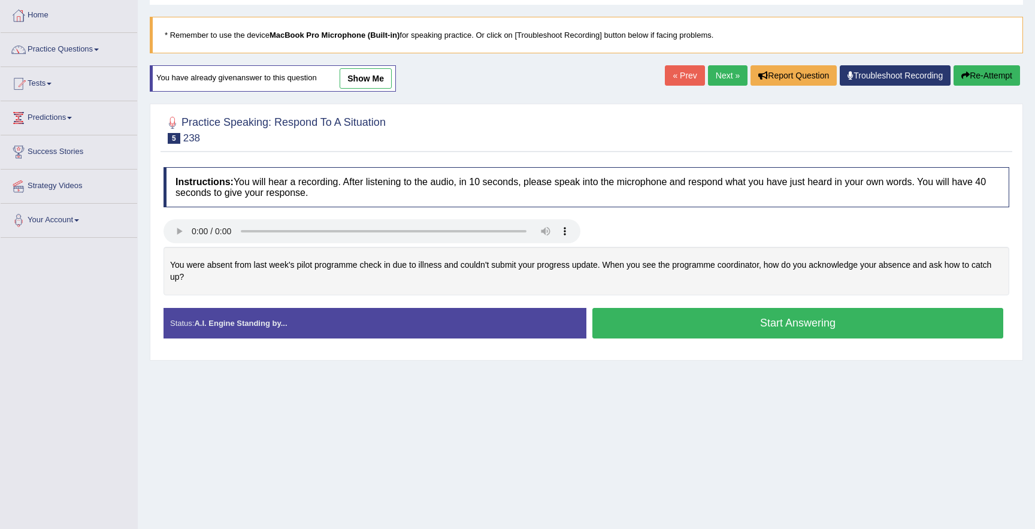
click at [636, 322] on button "Start Answering" at bounding box center [798, 323] width 411 height 31
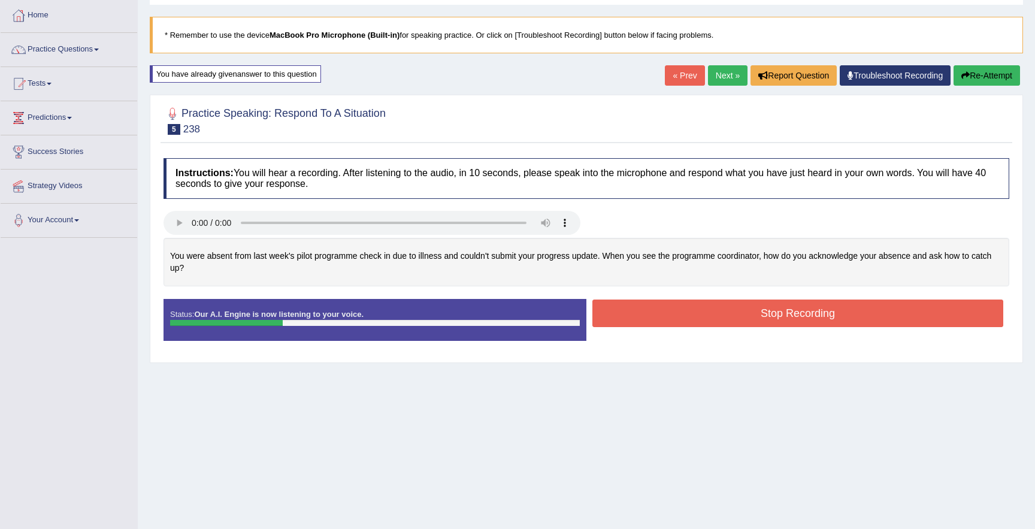
click at [979, 72] on button "Re-Attempt" at bounding box center [987, 75] width 67 height 20
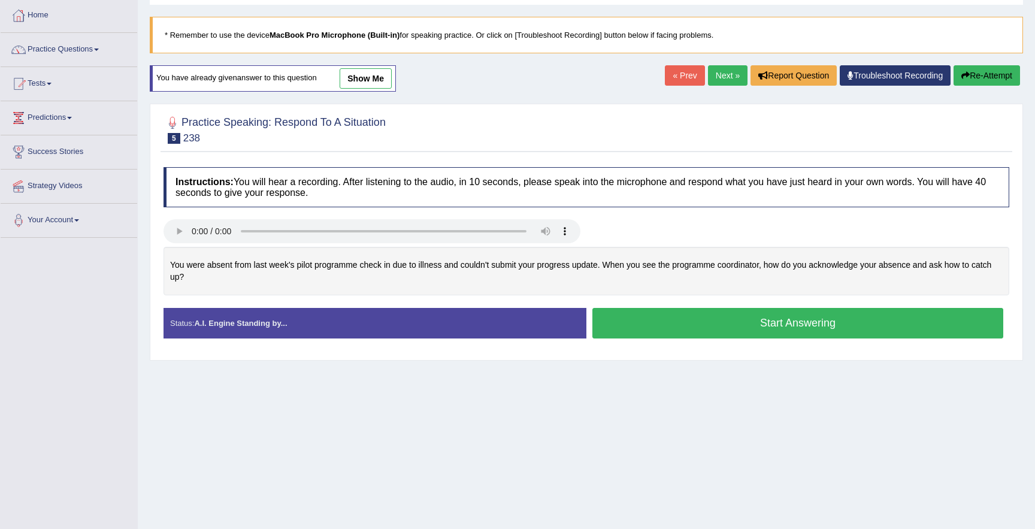
click at [632, 327] on button "Start Answering" at bounding box center [798, 323] width 411 height 31
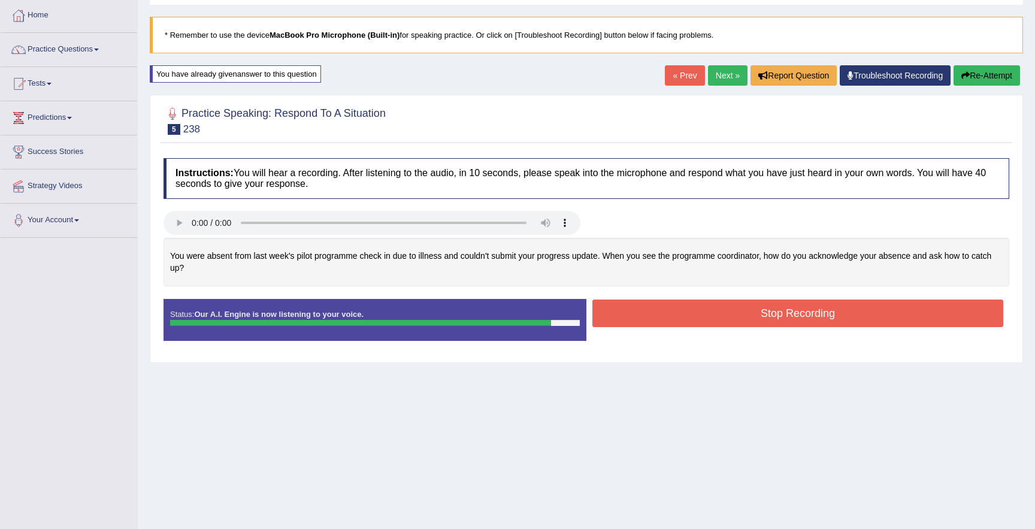
click at [639, 323] on button "Stop Recording" at bounding box center [798, 314] width 411 height 28
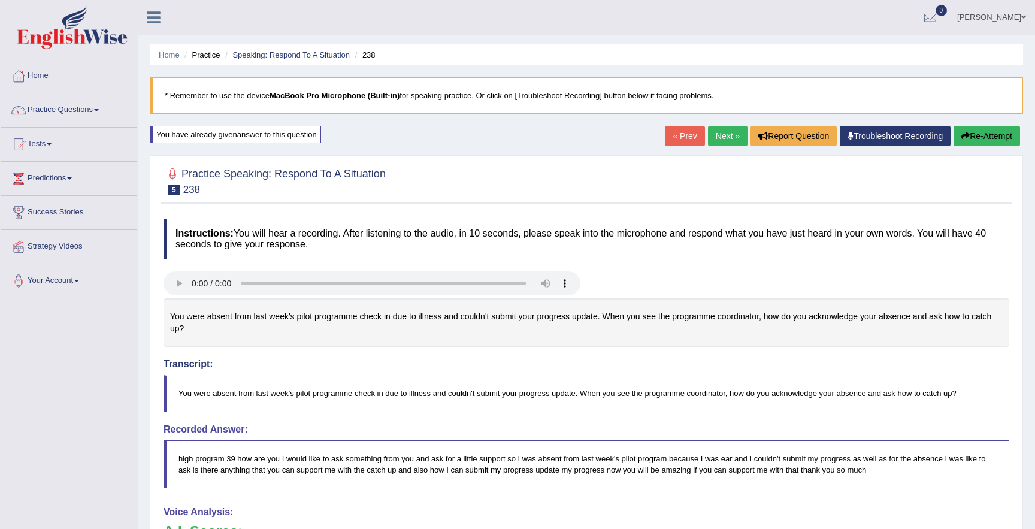
click at [715, 140] on link "Next »" at bounding box center [728, 136] width 40 height 20
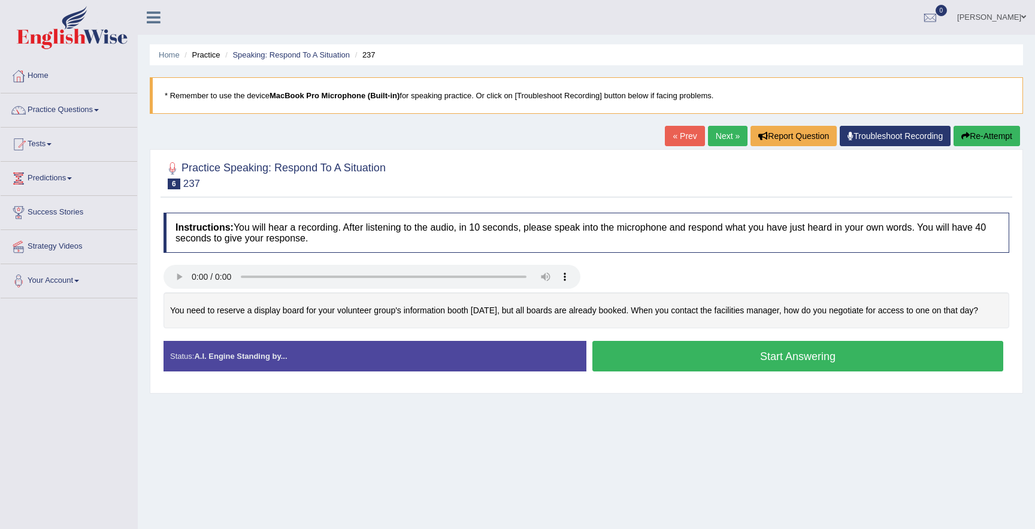
click at [624, 372] on button "Start Answering" at bounding box center [798, 356] width 411 height 31
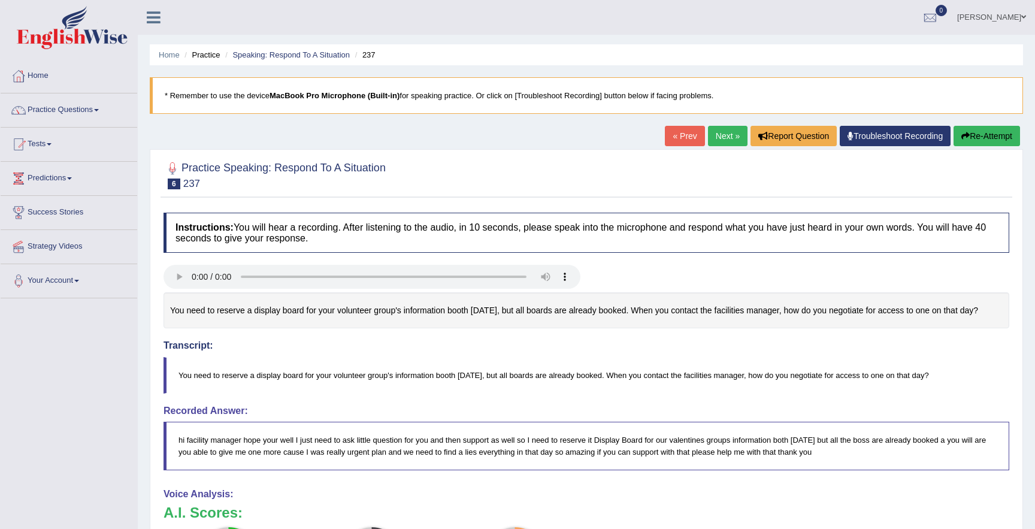
click at [727, 138] on link "Next »" at bounding box center [728, 136] width 40 height 20
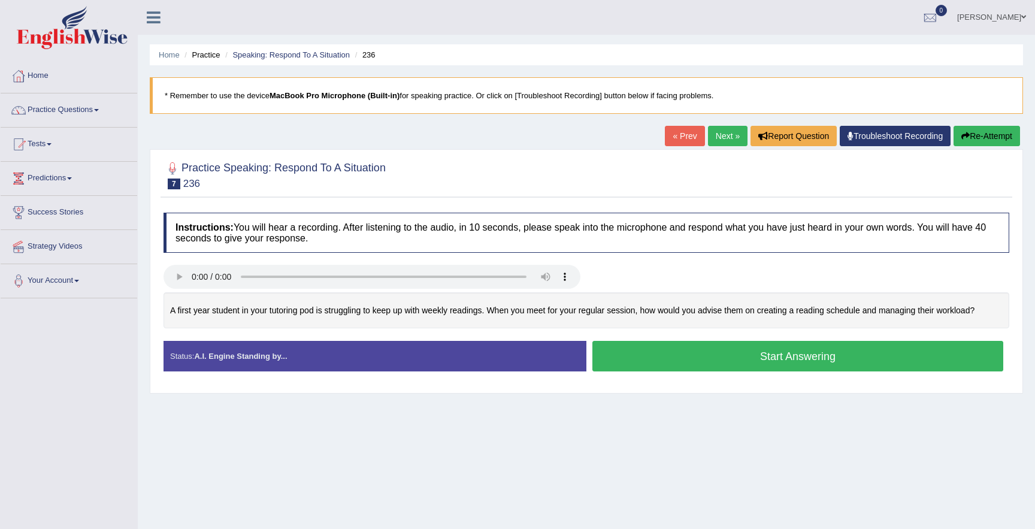
click at [639, 357] on button "Start Answering" at bounding box center [798, 356] width 411 height 31
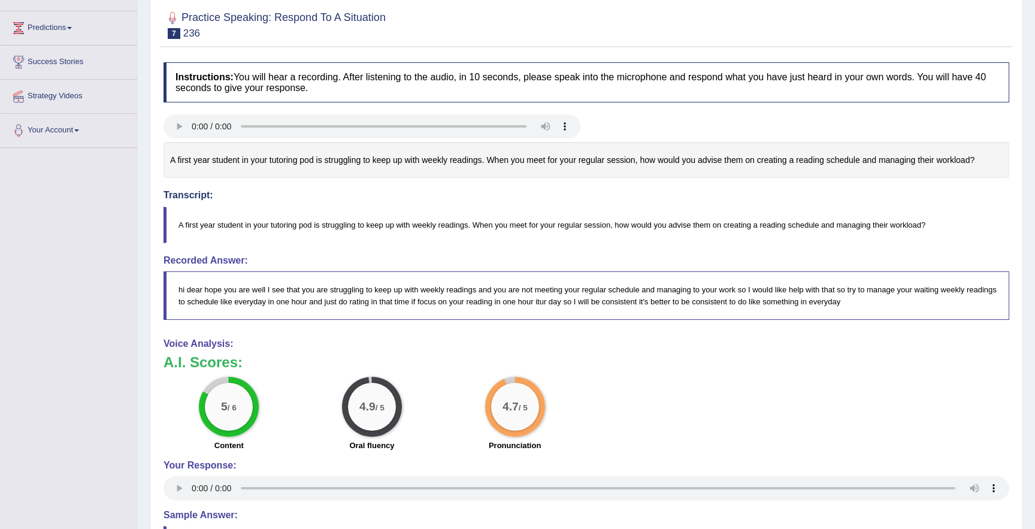
scroll to position [149, 0]
